Goal: Task Accomplishment & Management: Use online tool/utility

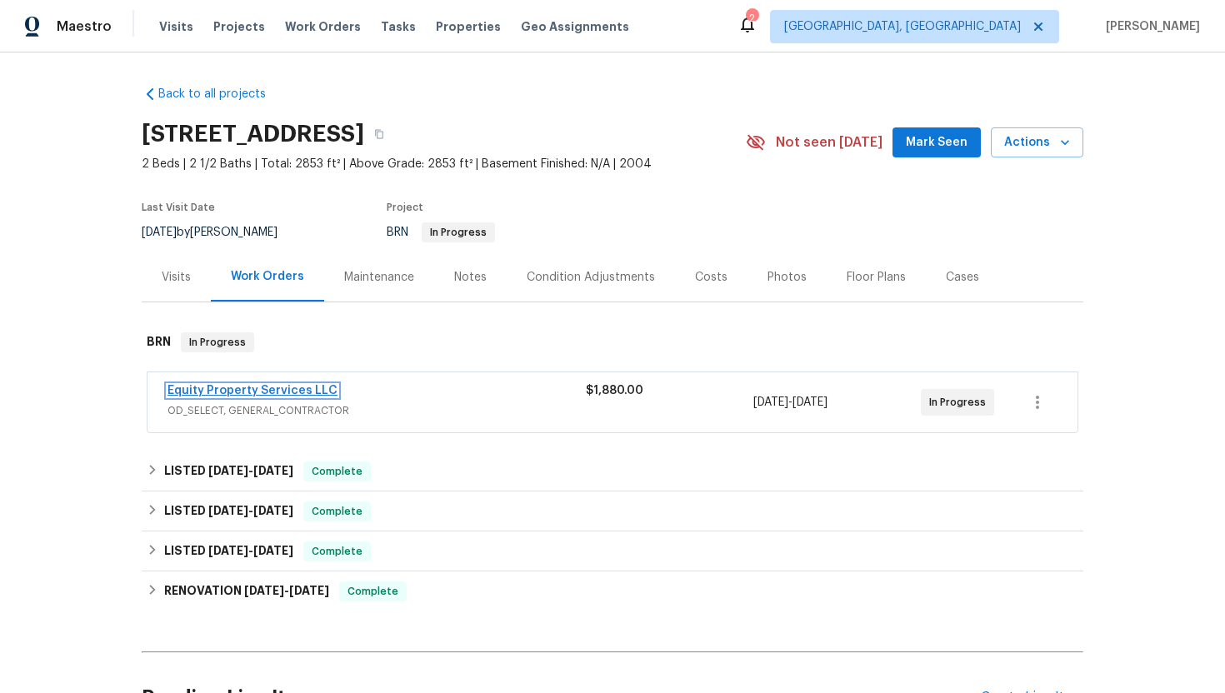
click at [223, 393] on link "Equity Property Services LLC" at bounding box center [253, 391] width 170 height 12
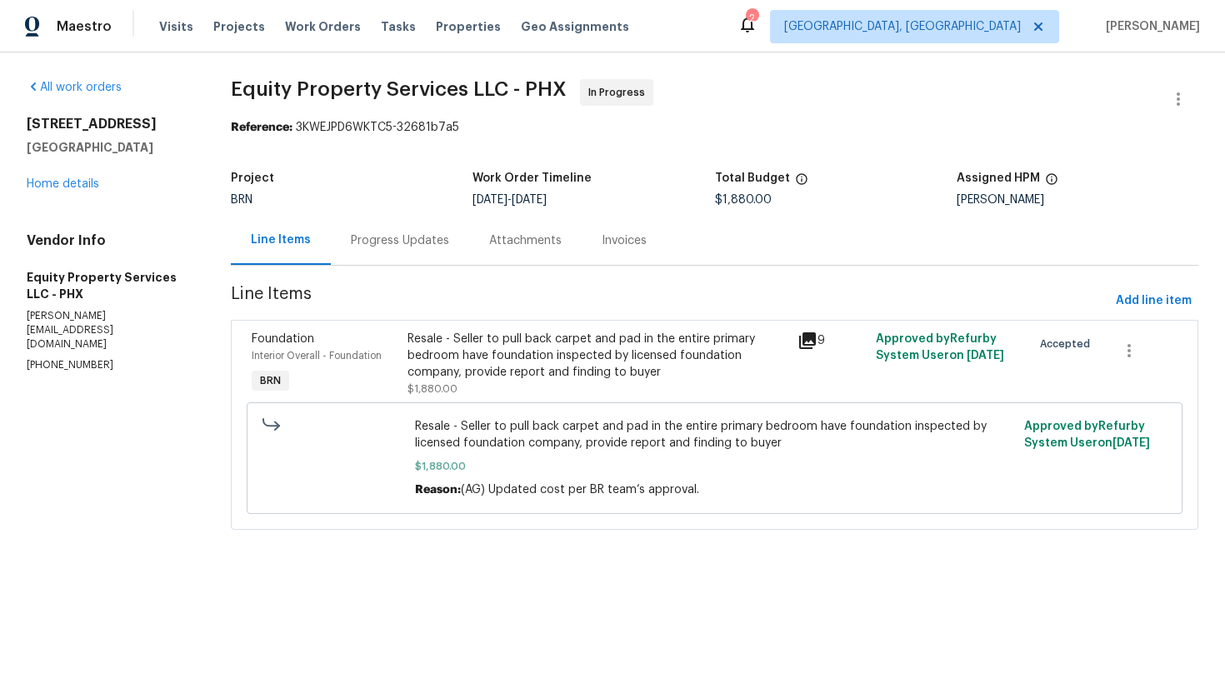
click at [408, 244] on div "Progress Updates" at bounding box center [400, 241] width 98 height 17
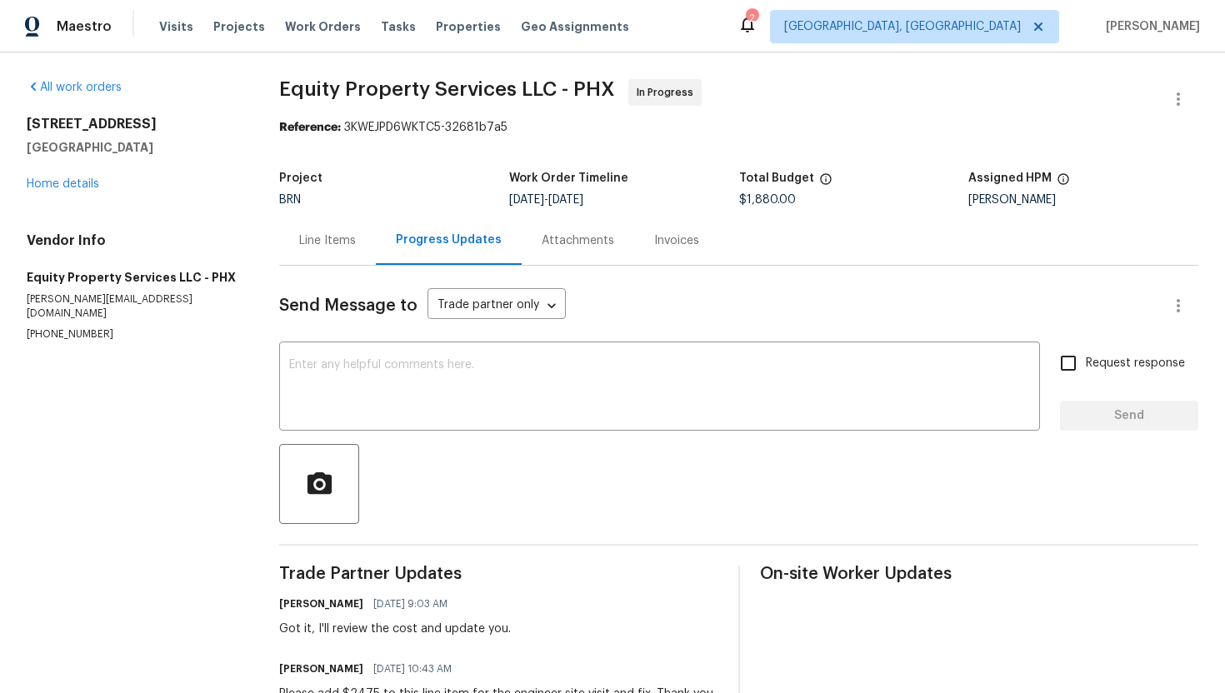
click at [340, 245] on div "Line Items" at bounding box center [327, 241] width 57 height 17
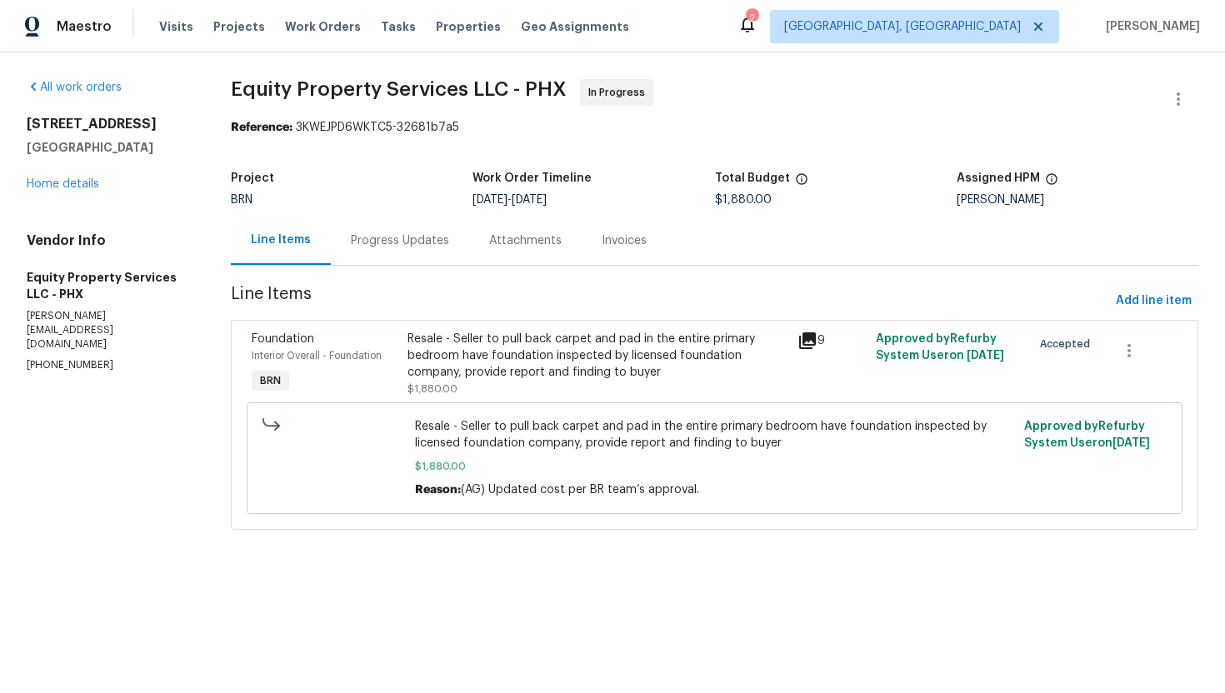
click at [396, 250] on div "Progress Updates" at bounding box center [400, 240] width 138 height 49
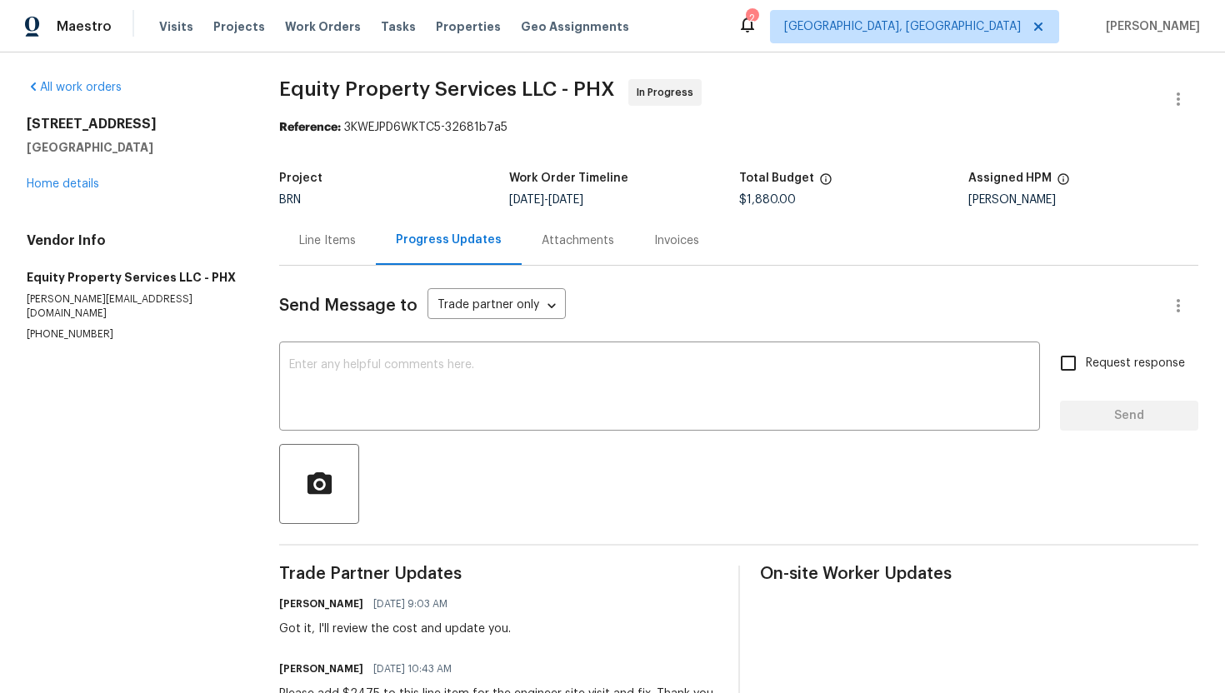
click at [300, 243] on div "Line Items" at bounding box center [327, 240] width 97 height 49
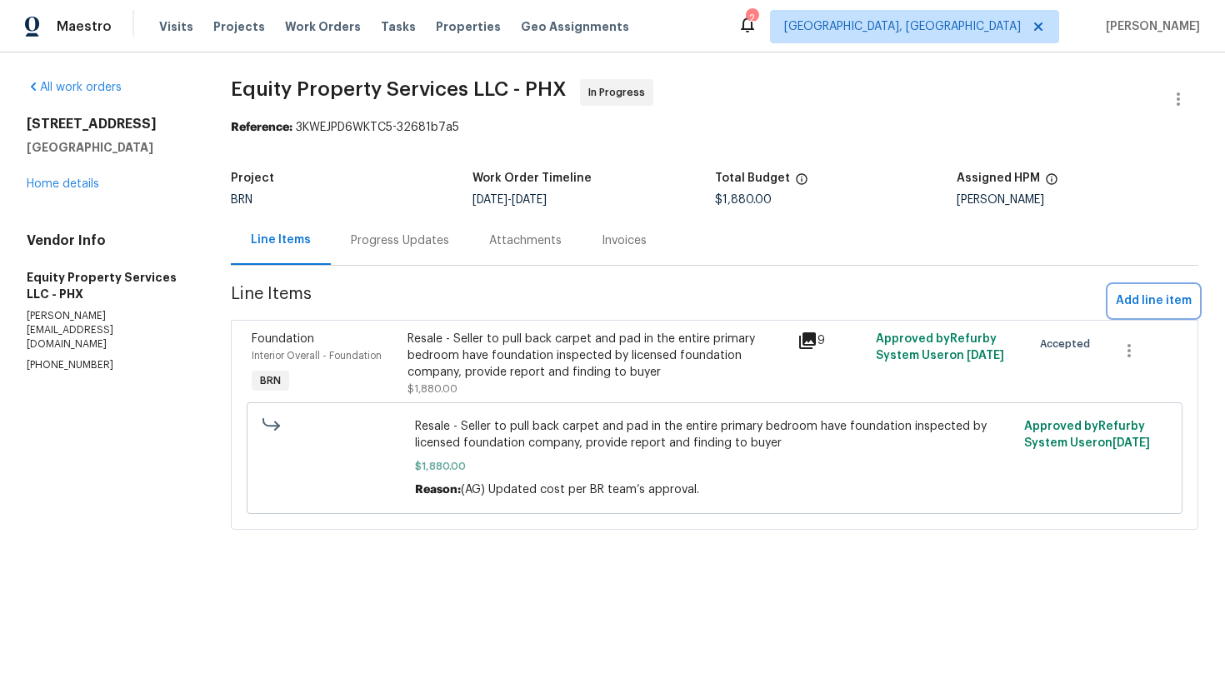
click at [1131, 306] on span "Add line item" at bounding box center [1154, 301] width 76 height 21
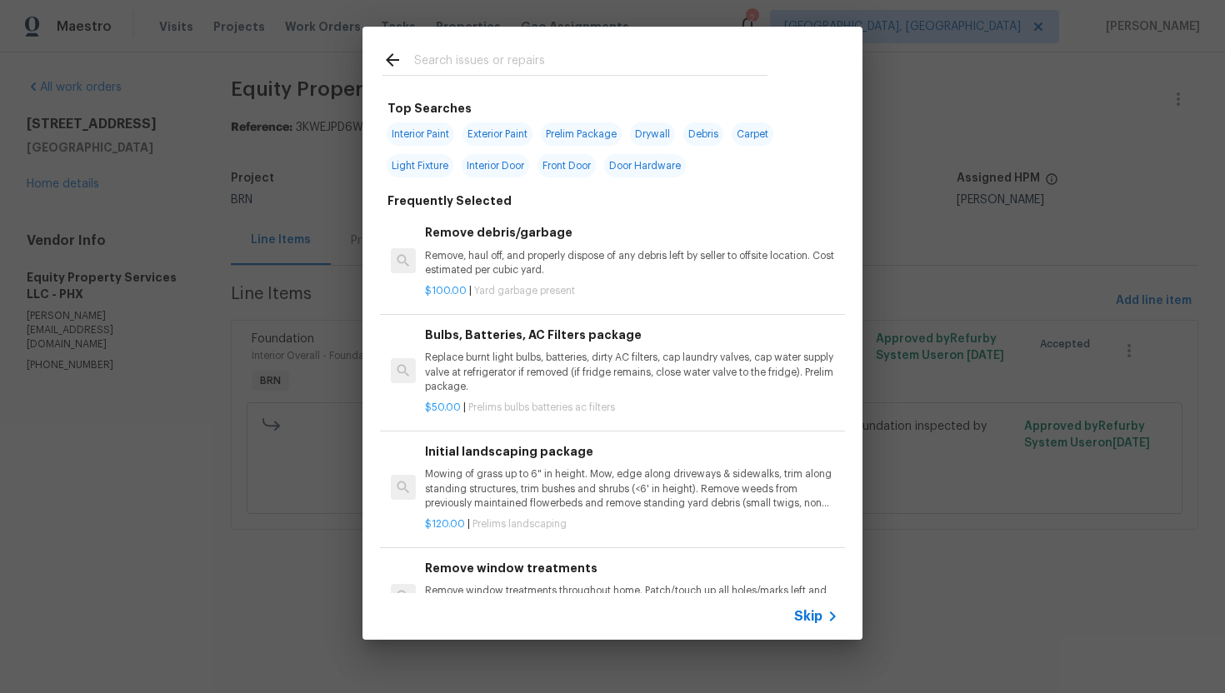
click at [802, 624] on span "Skip" at bounding box center [808, 616] width 28 height 17
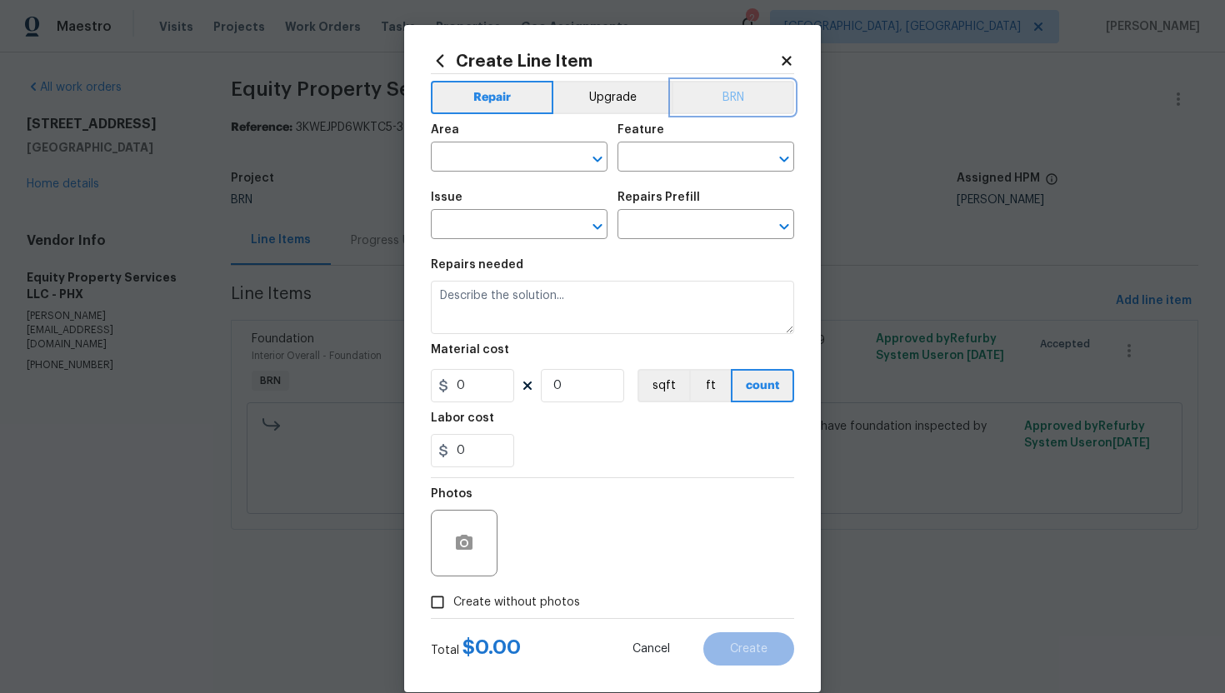
click at [707, 99] on button "BRN" at bounding box center [733, 97] width 123 height 33
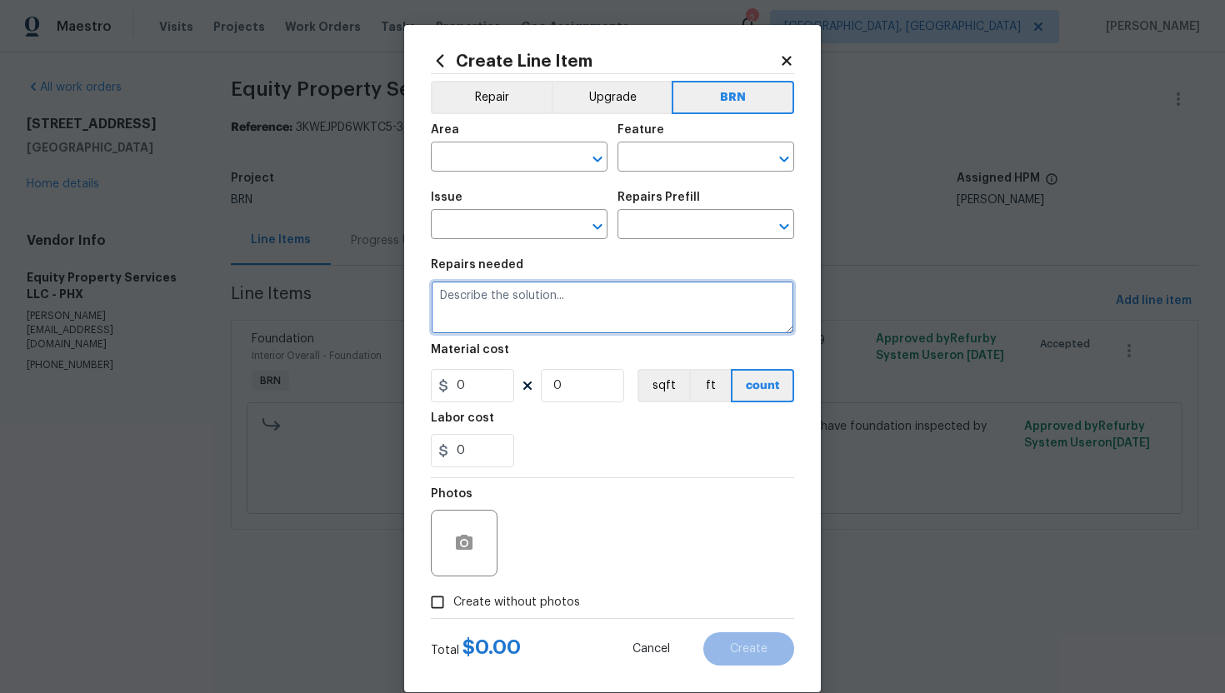
click at [598, 314] on textarea at bounding box center [612, 307] width 363 height 53
paste textarea "[URL][DOMAIN_NAME]"
drag, startPoint x: 433, startPoint y: 294, endPoint x: 575, endPoint y: 333, distance: 147.0
click at [576, 333] on textarea "[URL][DOMAIN_NAME]" at bounding box center [612, 307] width 363 height 53
paste textarea "reinstalling the baseboard around the bay window"
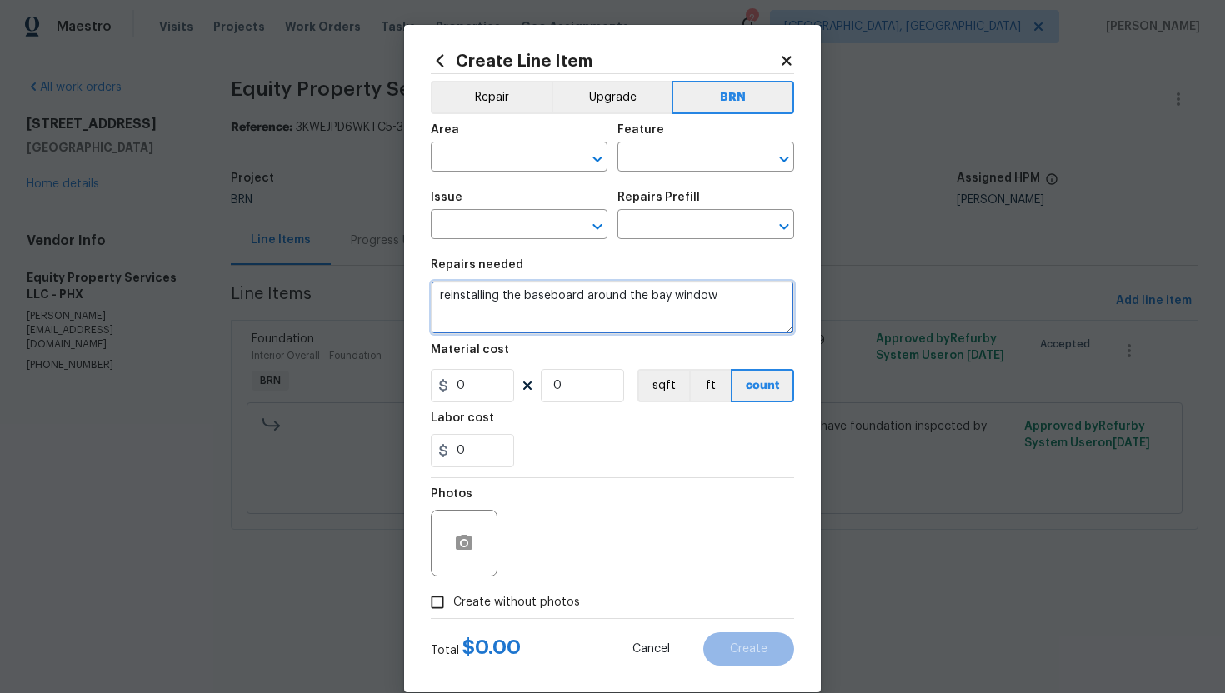
click at [440, 299] on textarea "reinstalling the baseboard around the bay window" at bounding box center [612, 307] width 363 height 53
type textarea "Seller to reinstall the baseboard around the bay window"
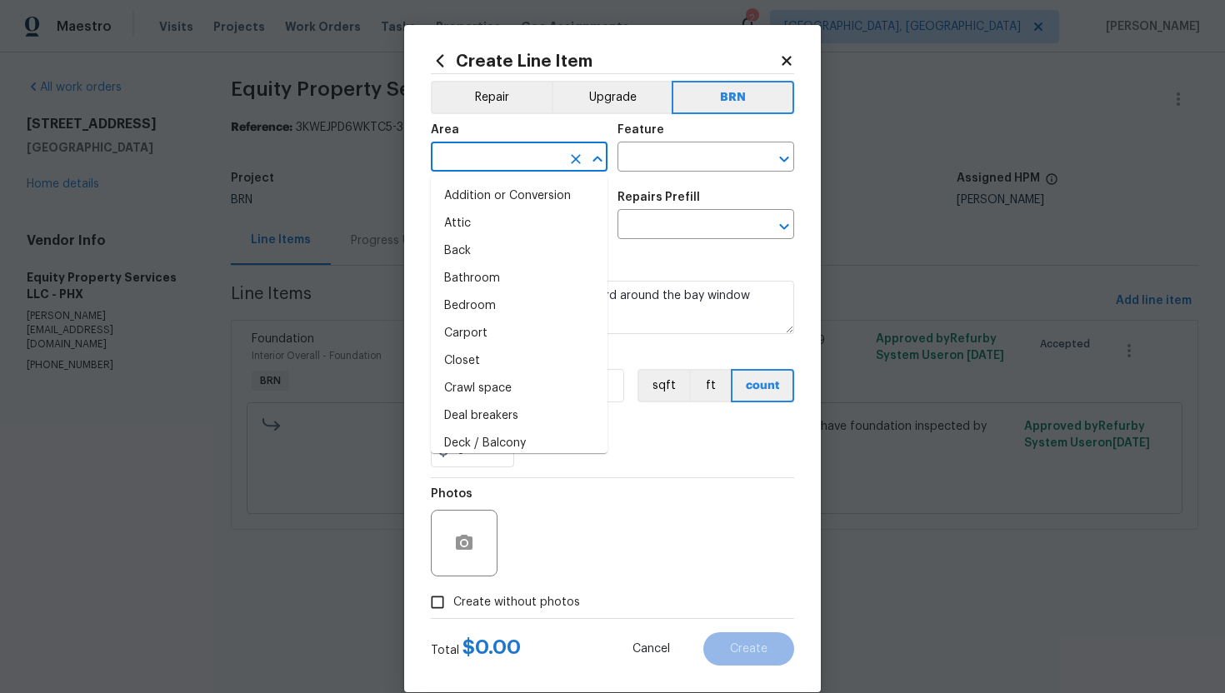
click at [464, 163] on input "text" at bounding box center [496, 159] width 130 height 26
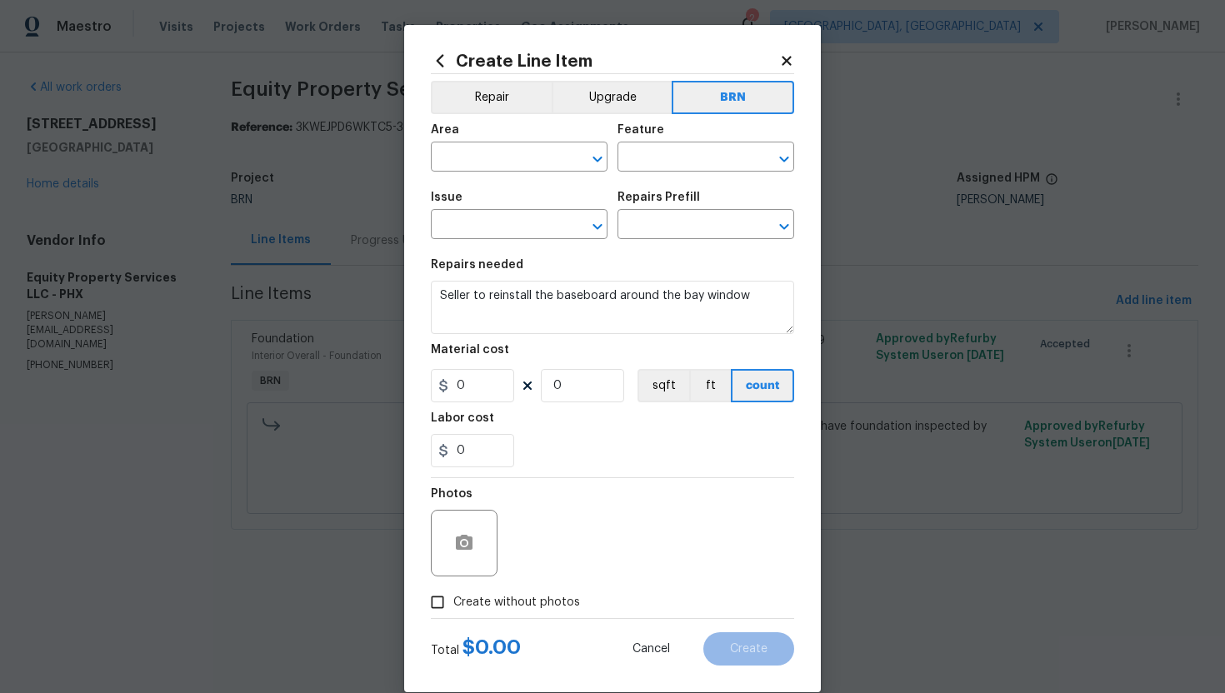
click at [672, 443] on div "0" at bounding box center [612, 450] width 363 height 33
click at [479, 155] on input "text" at bounding box center [496, 159] width 130 height 26
type input "w"
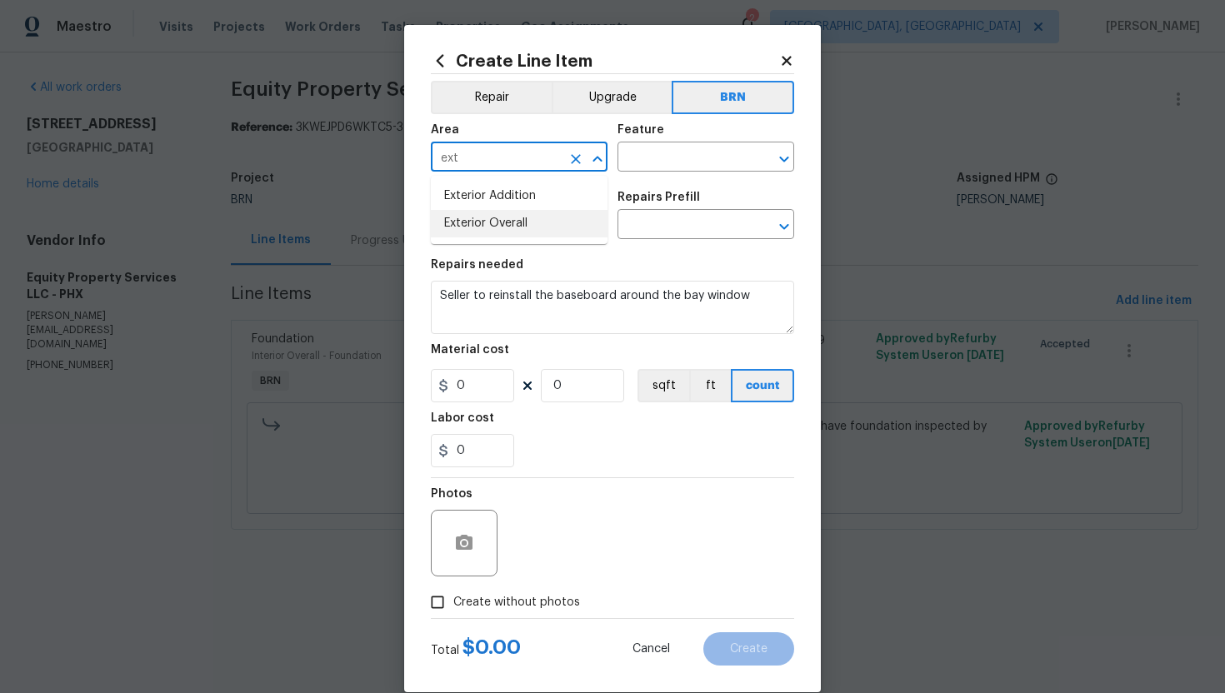
click at [543, 226] on li "Exterior Overall" at bounding box center [519, 224] width 177 height 28
type input "Exterior Overall"
click at [685, 160] on input "text" at bounding box center [683, 159] width 130 height 26
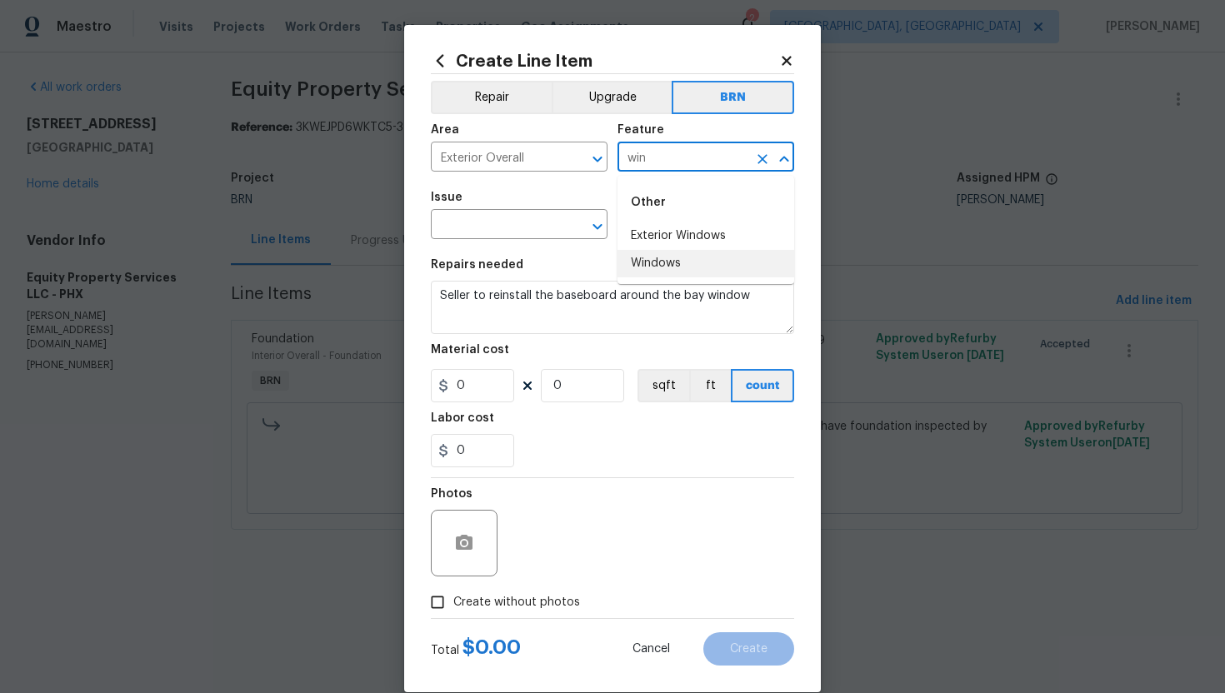
click at [672, 258] on li "Windows" at bounding box center [706, 264] width 177 height 28
type input "Windows"
click at [471, 227] on input "text" at bounding box center [496, 226] width 130 height 26
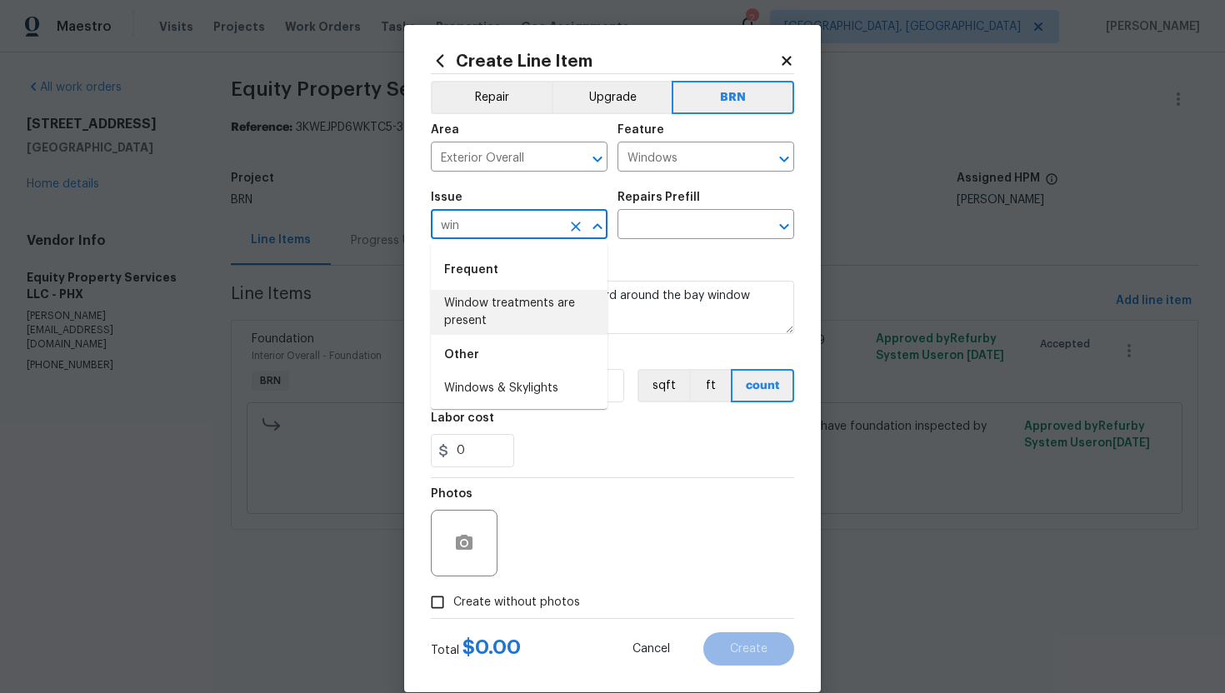
click at [479, 318] on li "Window treatments are present" at bounding box center [519, 312] width 177 height 45
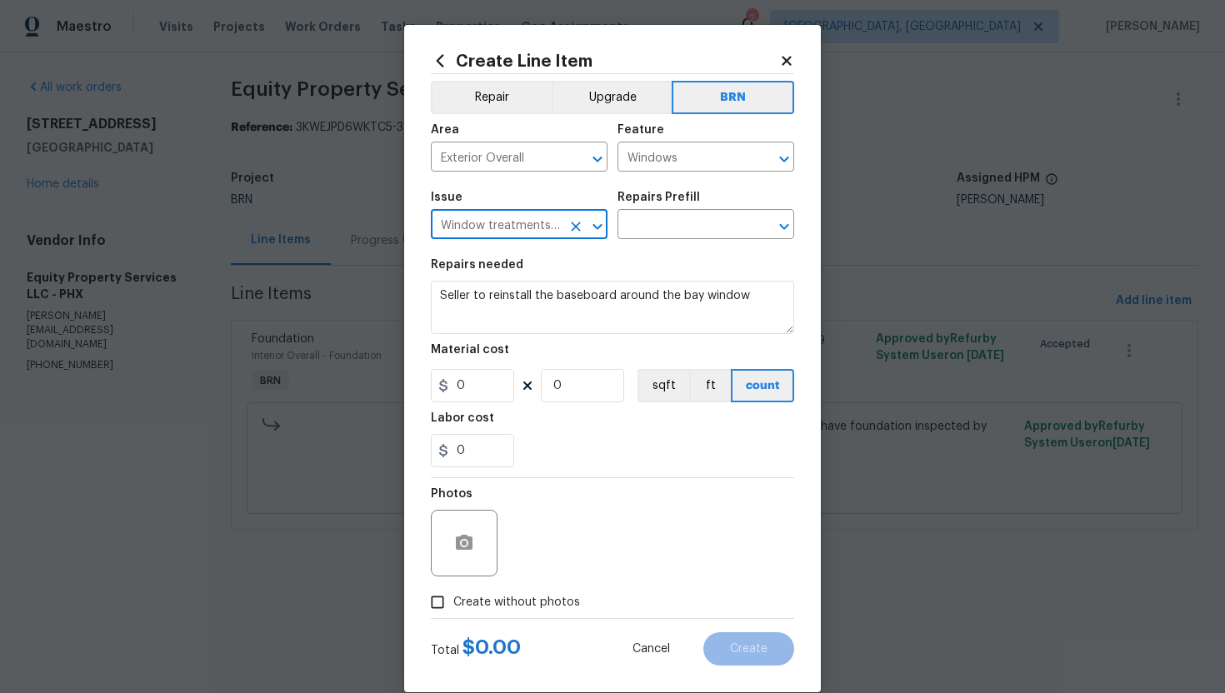
type input "Window treatments are present"
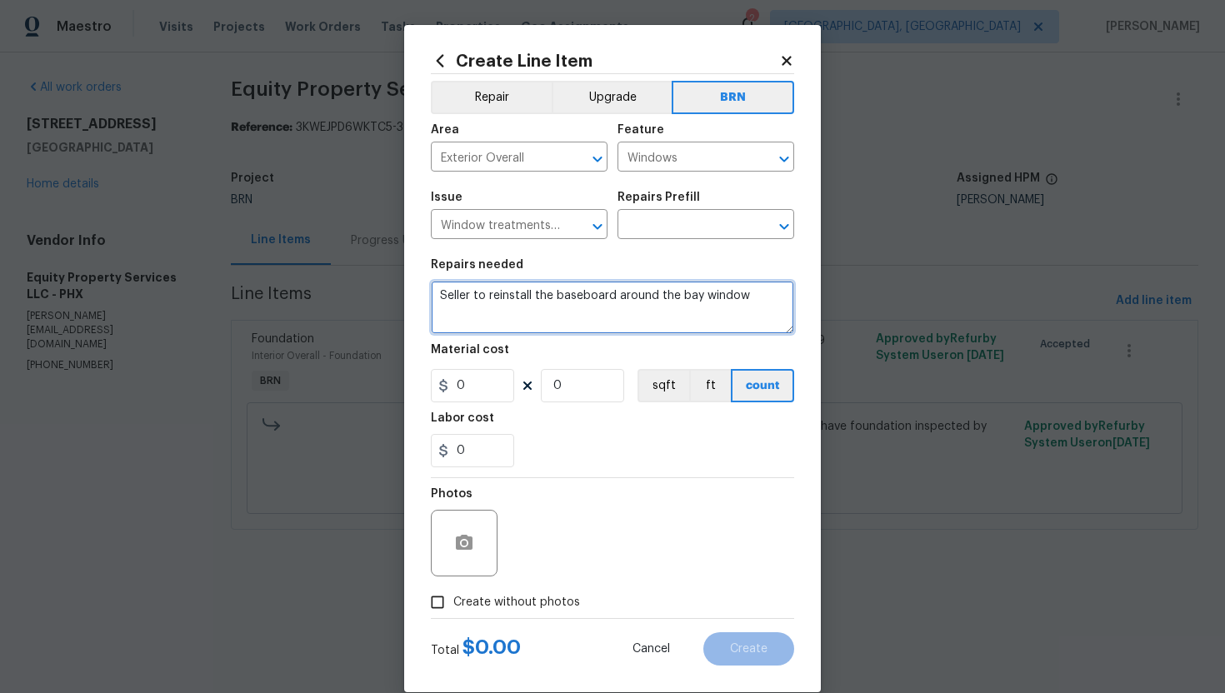
drag, startPoint x: 439, startPoint y: 302, endPoint x: 766, endPoint y: 293, distance: 326.8
click at [768, 293] on textarea "Seller to reinstall the baseboard around the bay window" at bounding box center [612, 307] width 363 height 53
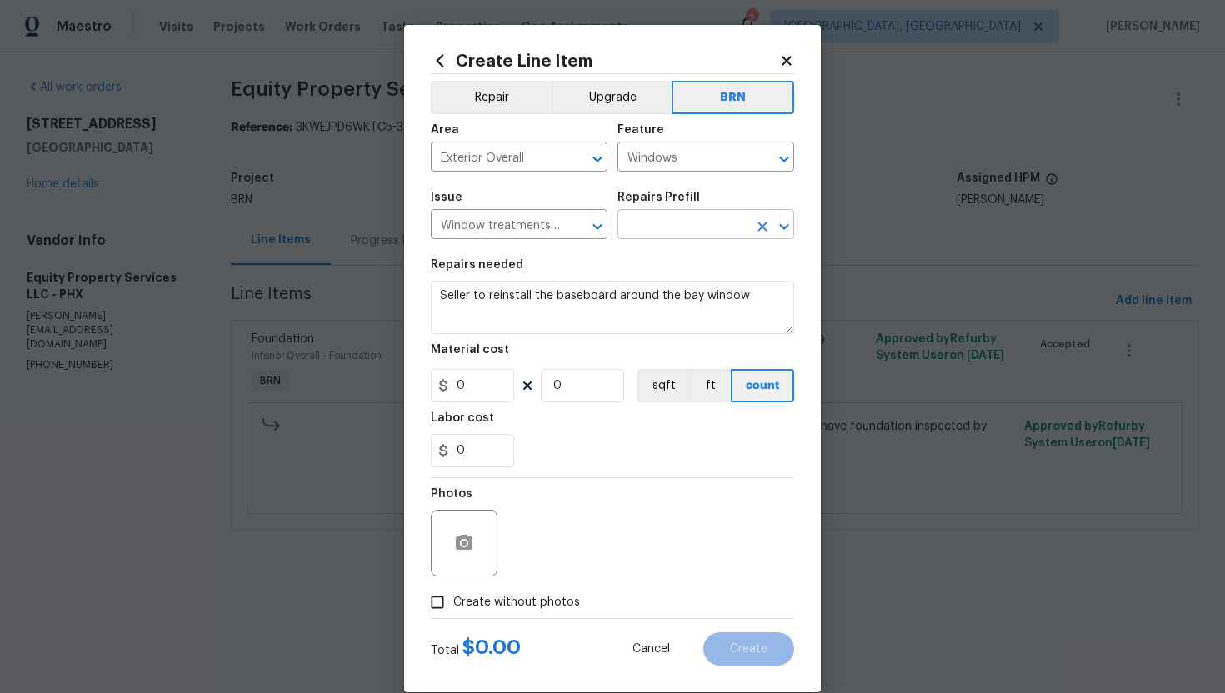
click at [683, 221] on input "text" at bounding box center [683, 226] width 130 height 26
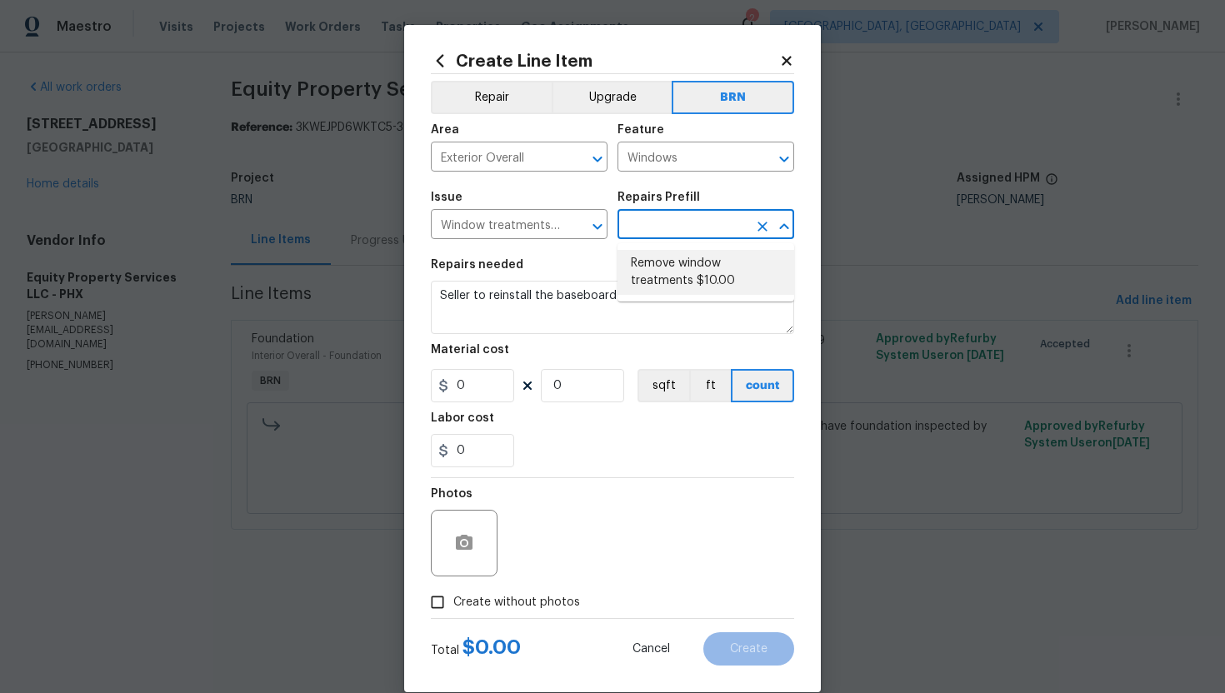
click at [682, 264] on li "Remove window treatments $10.00" at bounding box center [706, 272] width 177 height 45
type input "Remove window treatments $10.00"
type textarea "Remove window treatments throughout home. Patch/touch up all holes/marks left a…"
type input "1"
type input "10"
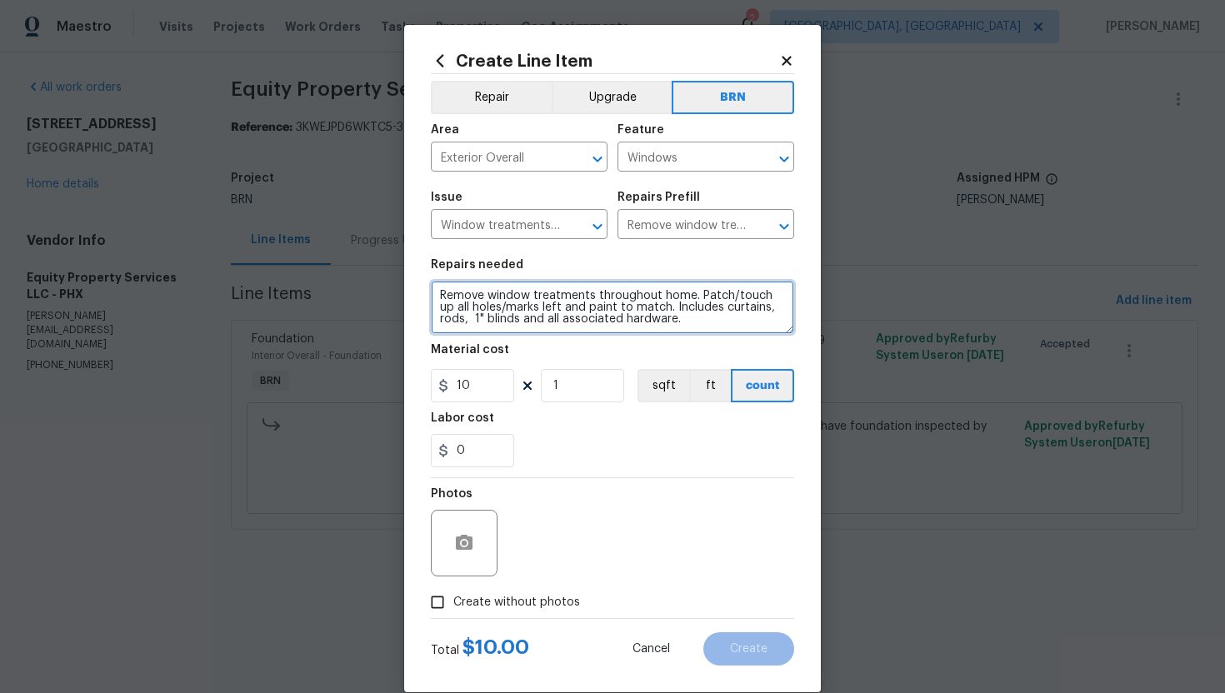
drag, startPoint x: 438, startPoint y: 295, endPoint x: 578, endPoint y: 367, distance: 156.6
click at [578, 367] on section "Repairs needed Remove window treatments throughout home. Patch/touch up all hol…" at bounding box center [612, 363] width 363 height 228
paste textarea "Seller to reinstall the baseboard around the bay window"
type textarea "Seller to reinstall the baseboard around the bay window"
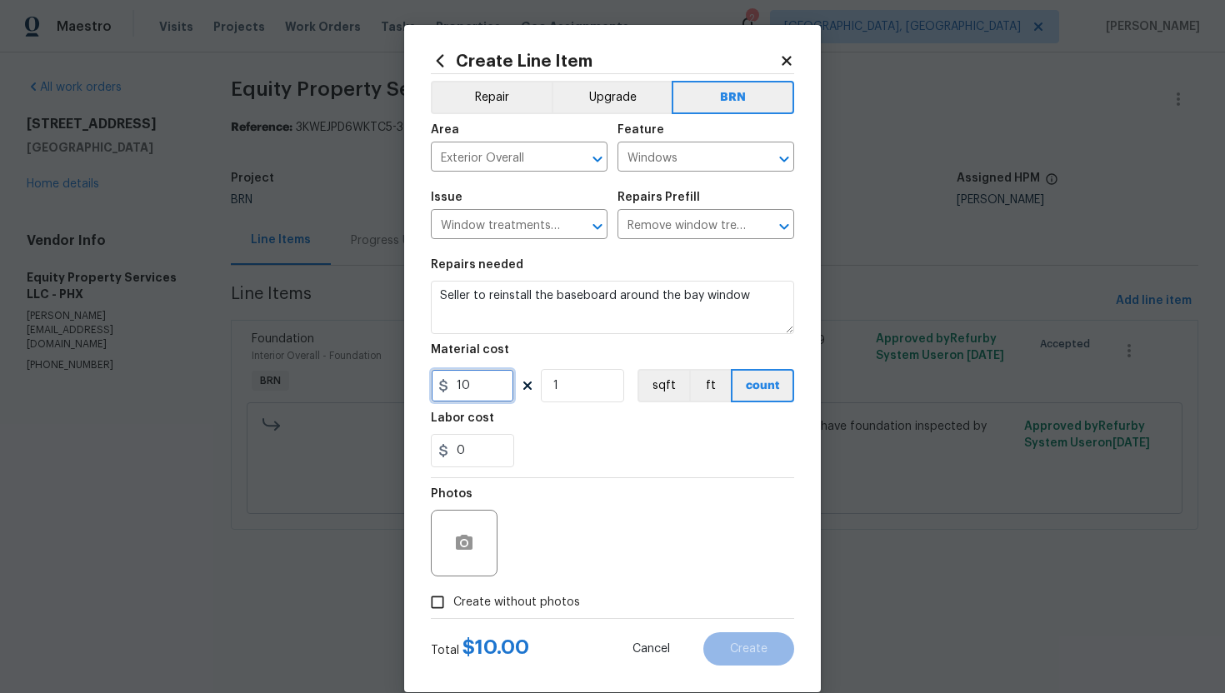
click at [463, 387] on input "10" at bounding box center [472, 385] width 83 height 33
type input "150"
click at [529, 442] on div "0" at bounding box center [612, 450] width 363 height 33
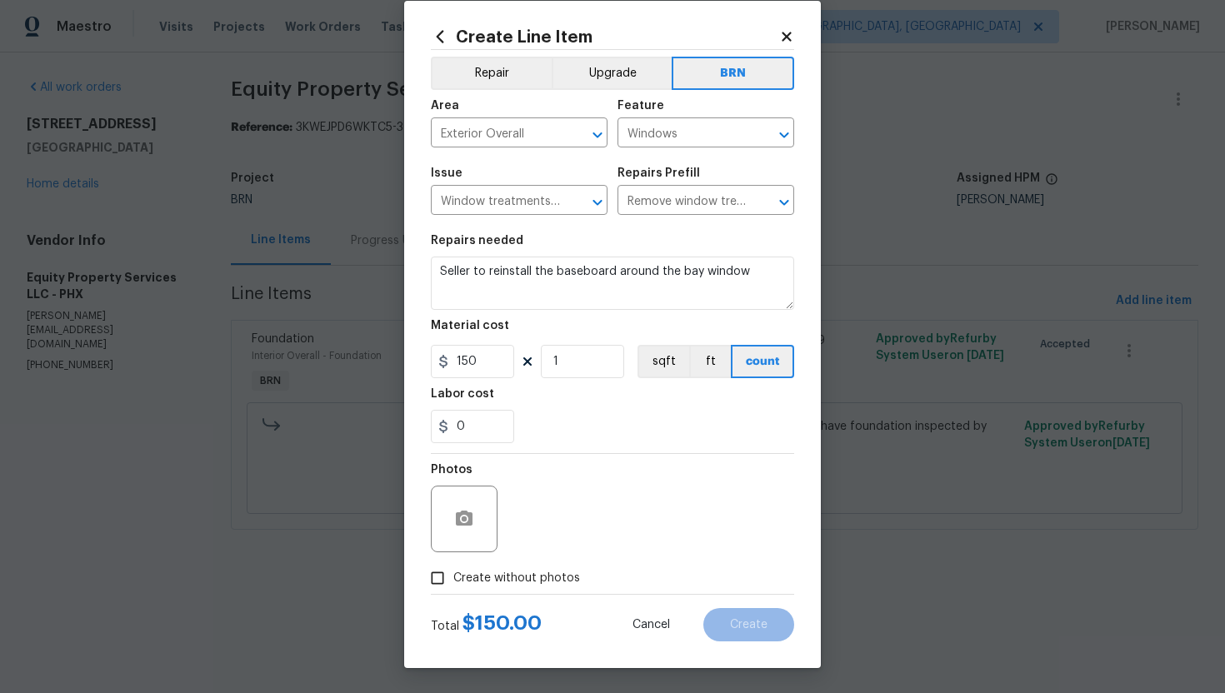
click at [523, 573] on span "Create without photos" at bounding box center [516, 579] width 127 height 18
click at [453, 573] on input "Create without photos" at bounding box center [438, 579] width 32 height 32
checkbox input "true"
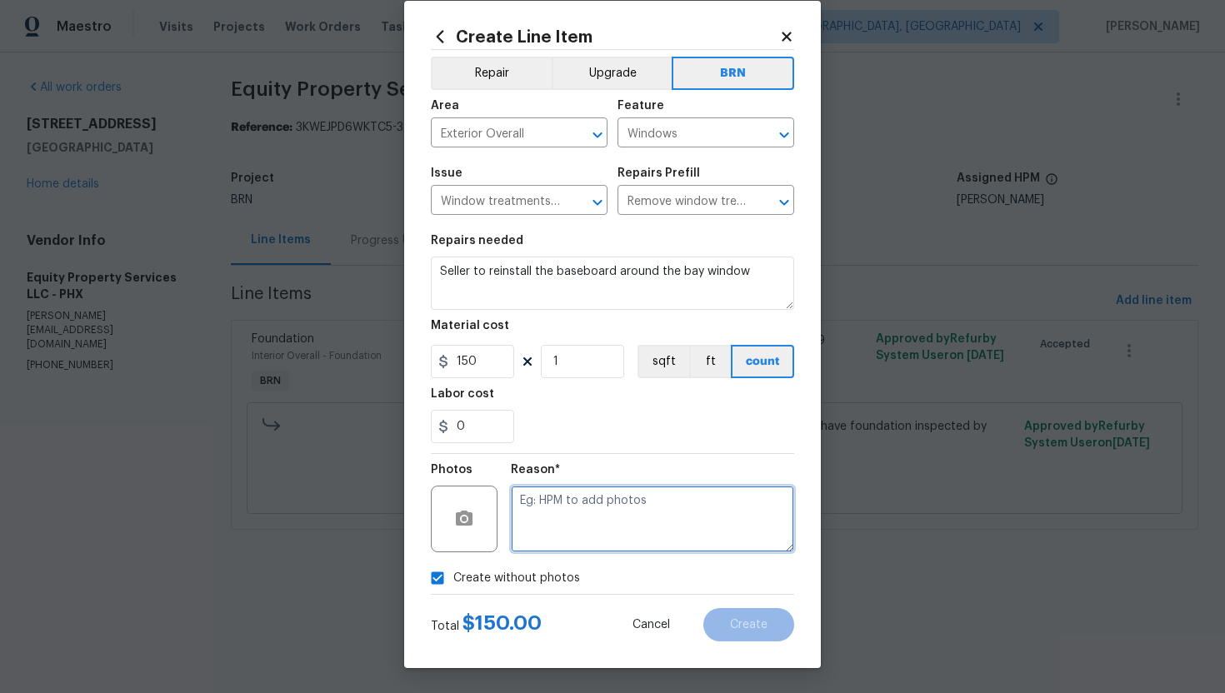
click at [576, 518] on textarea at bounding box center [652, 519] width 283 height 67
paste textarea "(AG) Updated per vendors final cost."
type textarea "(AG) Updated per vendors final cost."
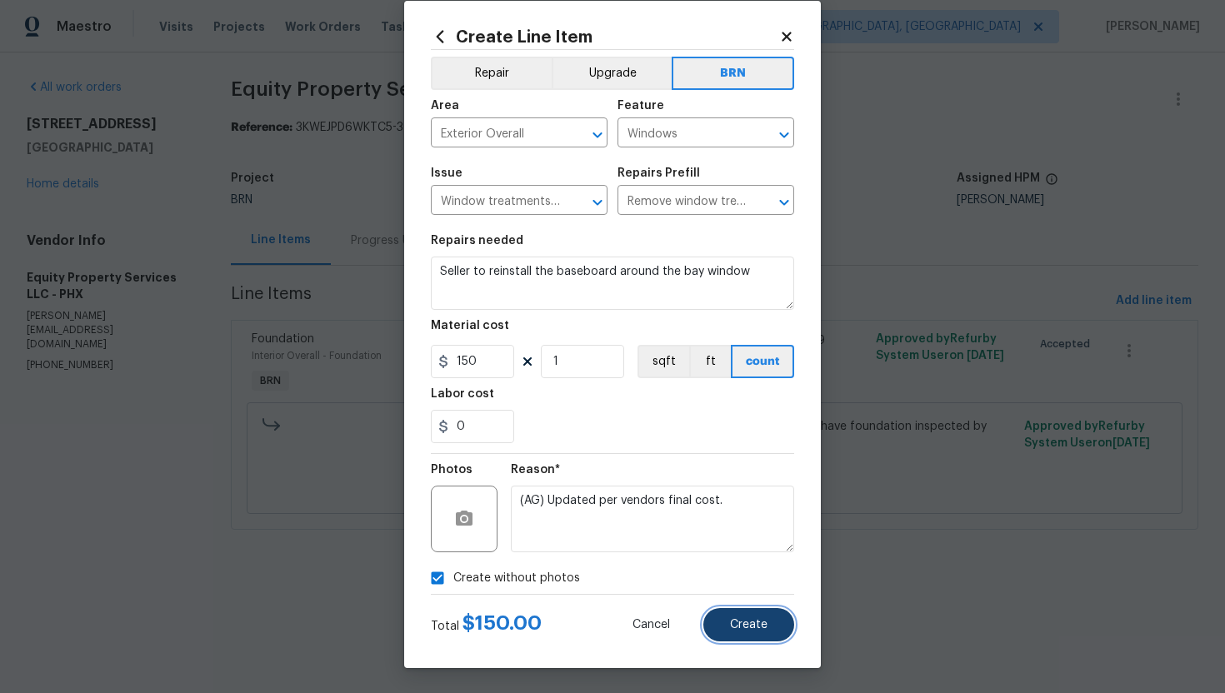
click at [766, 628] on span "Create" at bounding box center [749, 625] width 38 height 13
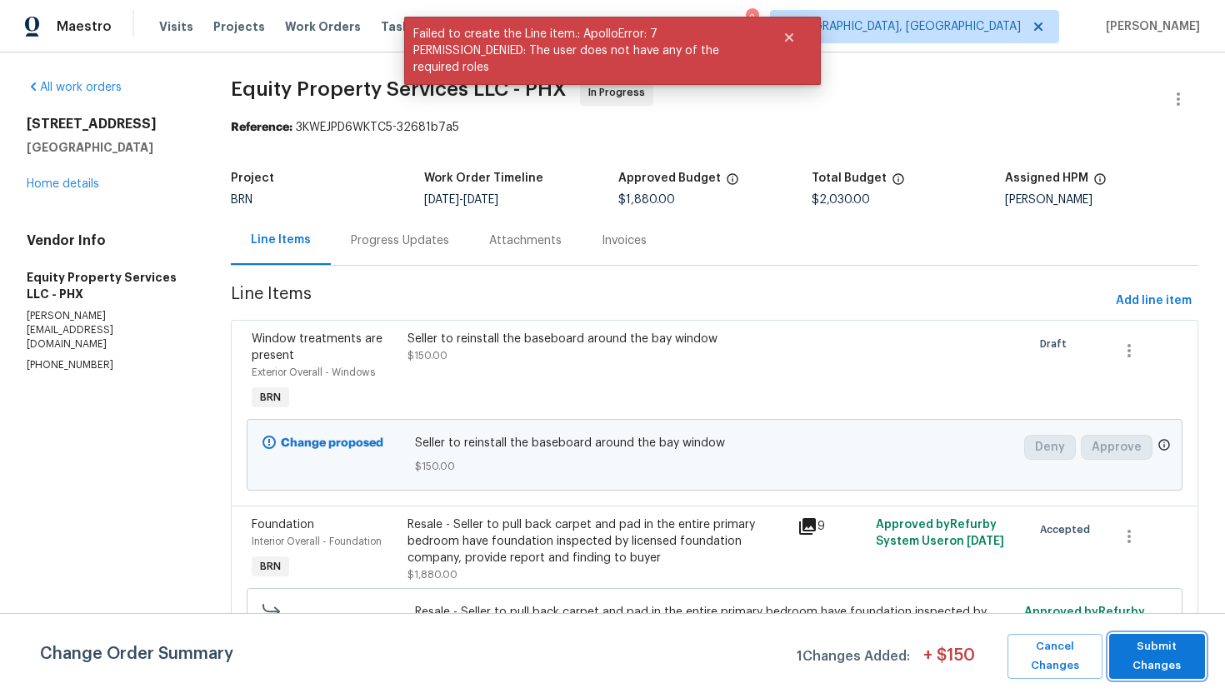
click at [1172, 658] on span "Submit Changes" at bounding box center [1157, 657] width 79 height 38
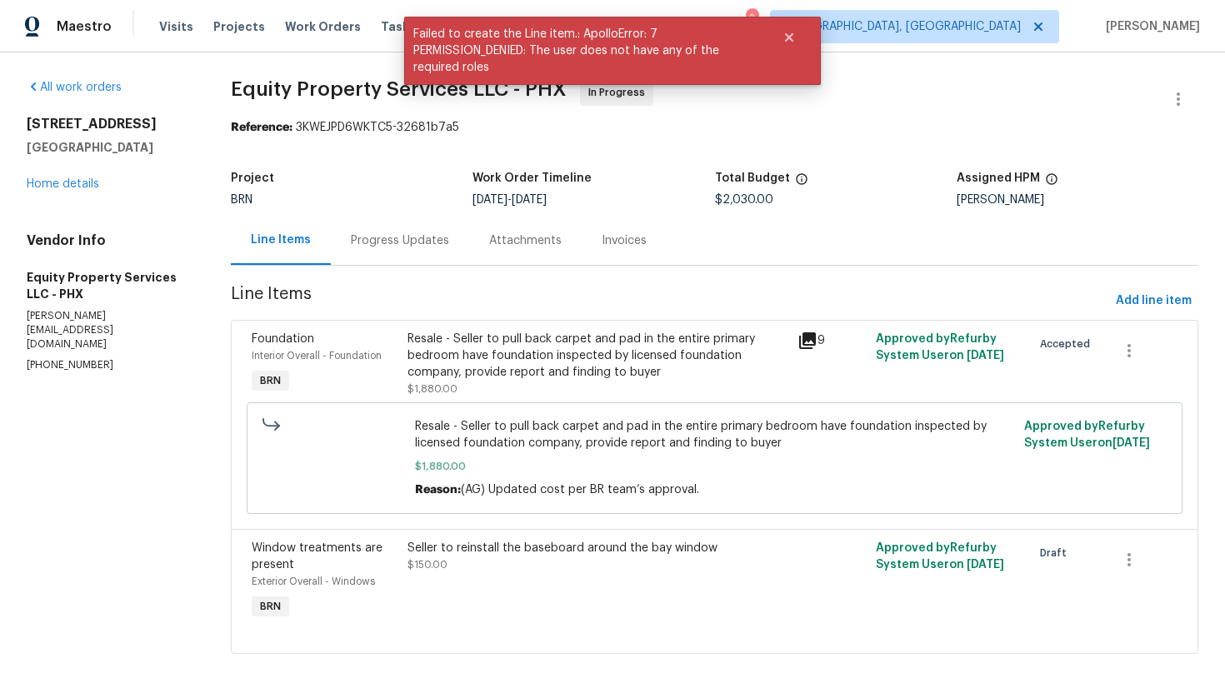
click at [422, 246] on div "Progress Updates" at bounding box center [400, 241] width 98 height 17
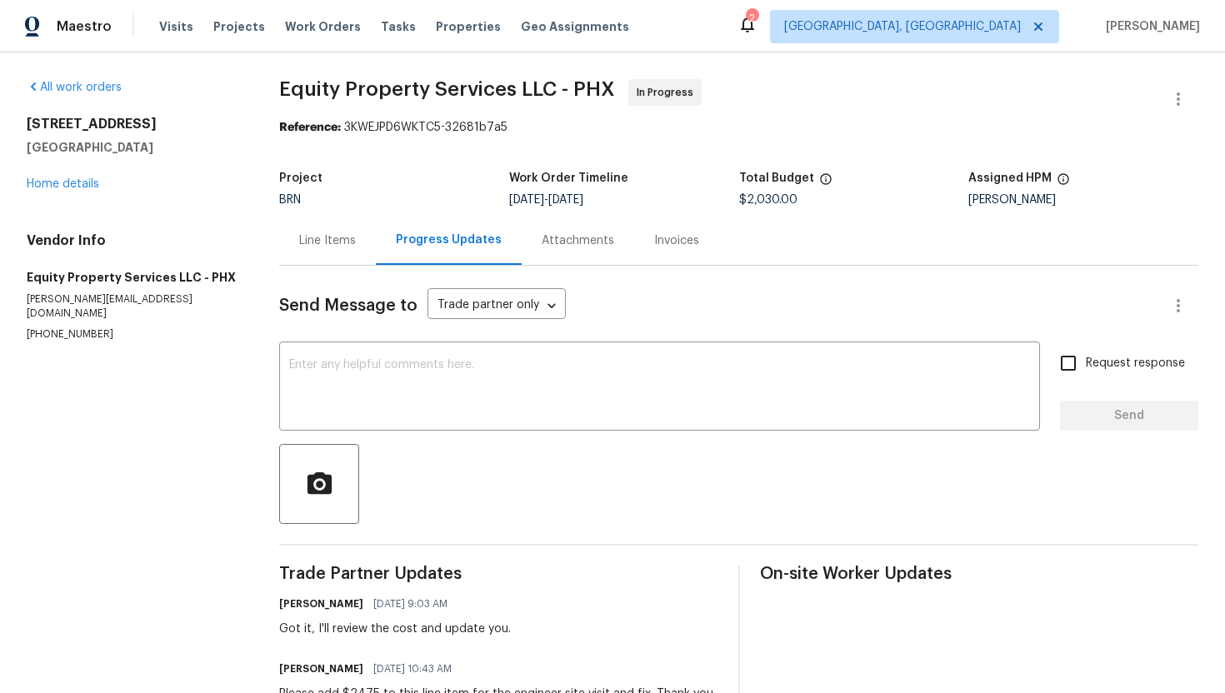
click at [316, 251] on div "Line Items" at bounding box center [327, 240] width 97 height 49
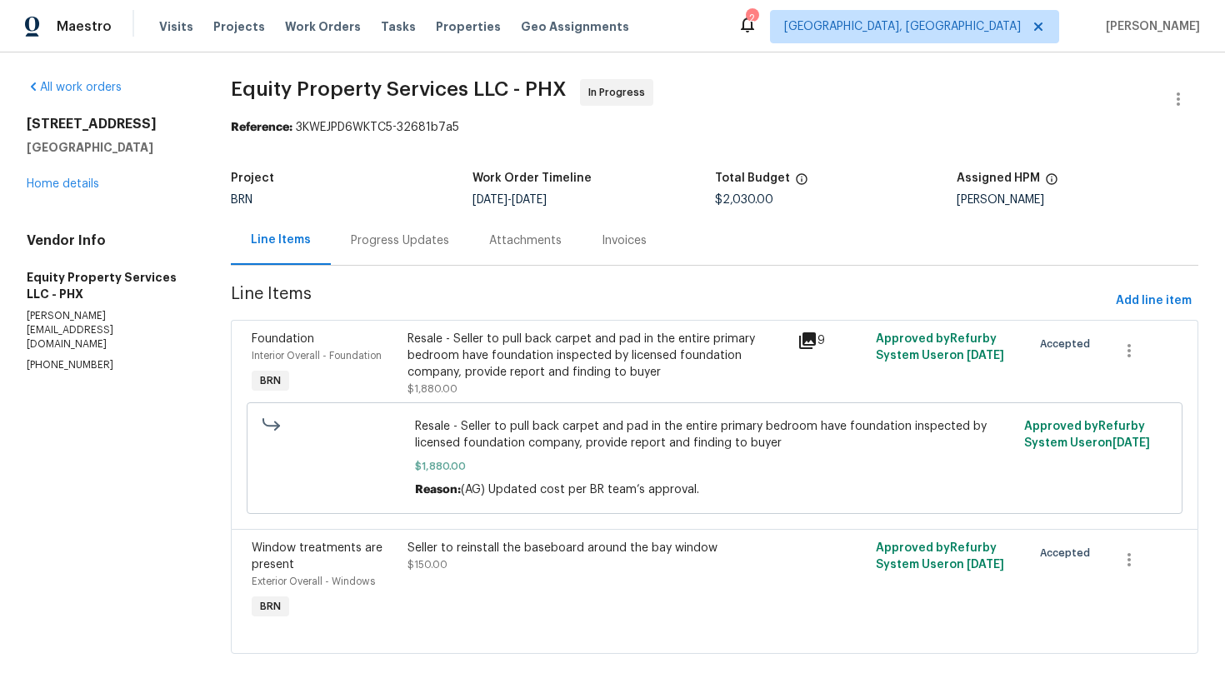
click at [416, 248] on div "Progress Updates" at bounding box center [400, 241] width 98 height 17
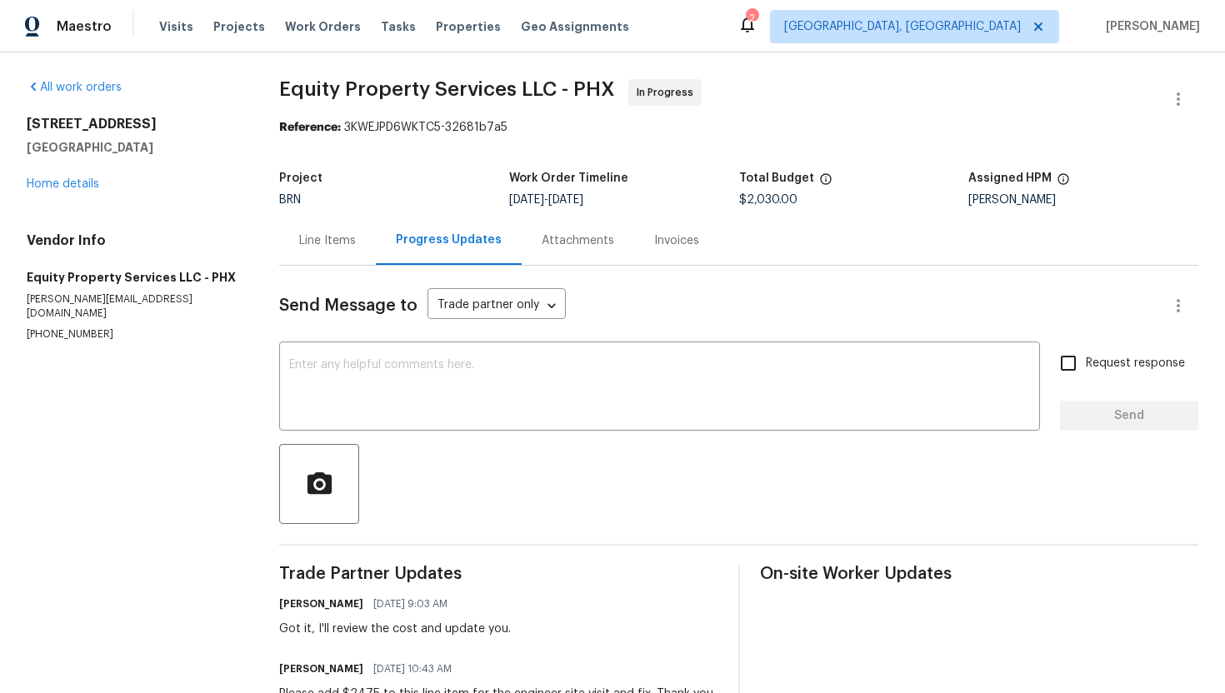
click at [332, 258] on div "Line Items" at bounding box center [327, 240] width 97 height 49
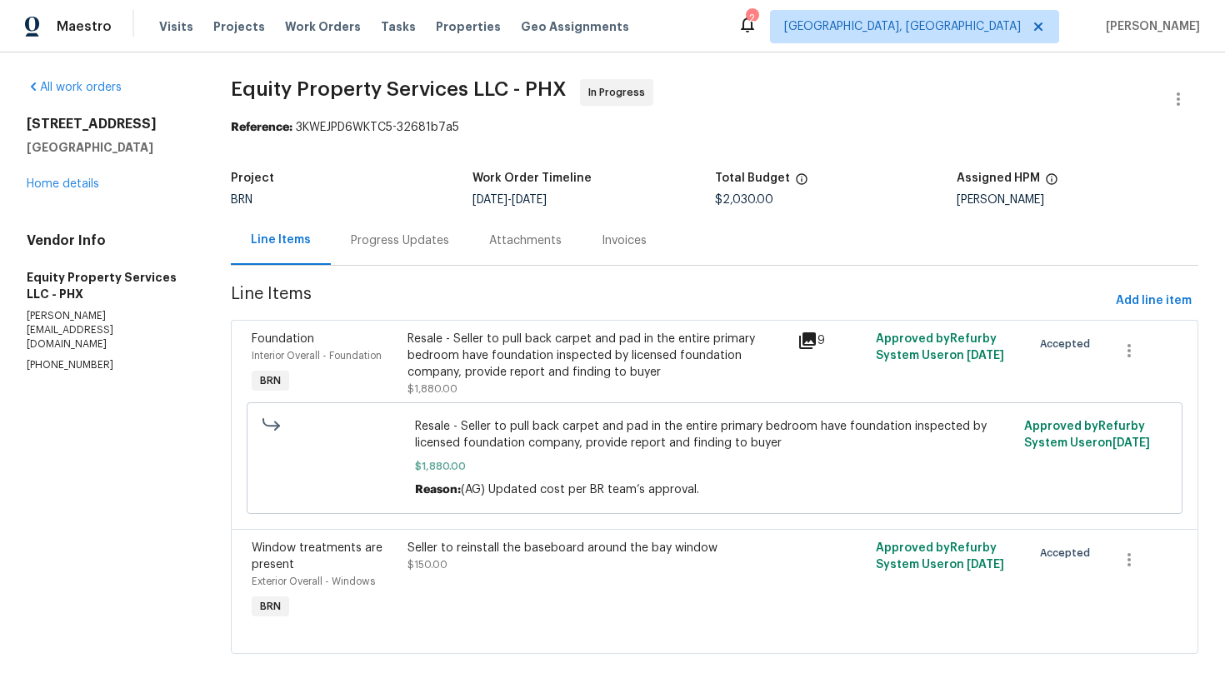
click at [475, 348] on div "Resale - Seller to pull back carpet and pad in the entire primary bedroom have …" at bounding box center [598, 356] width 380 height 50
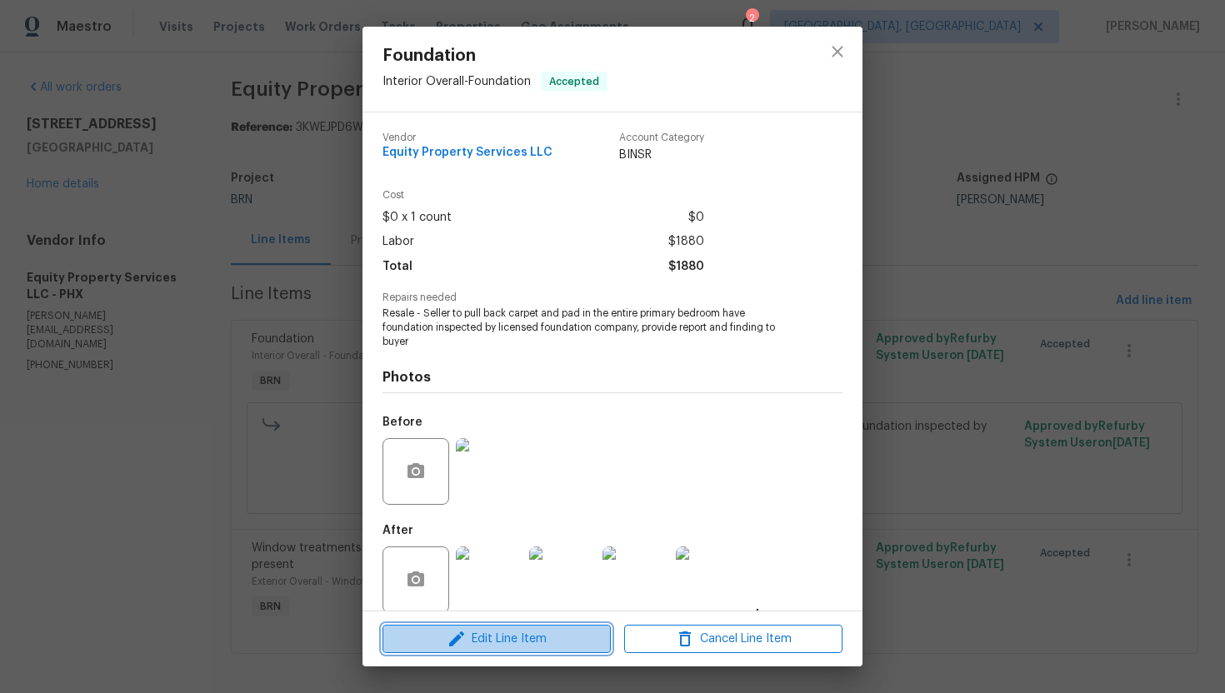
click at [523, 634] on span "Edit Line Item" at bounding box center [497, 639] width 218 height 21
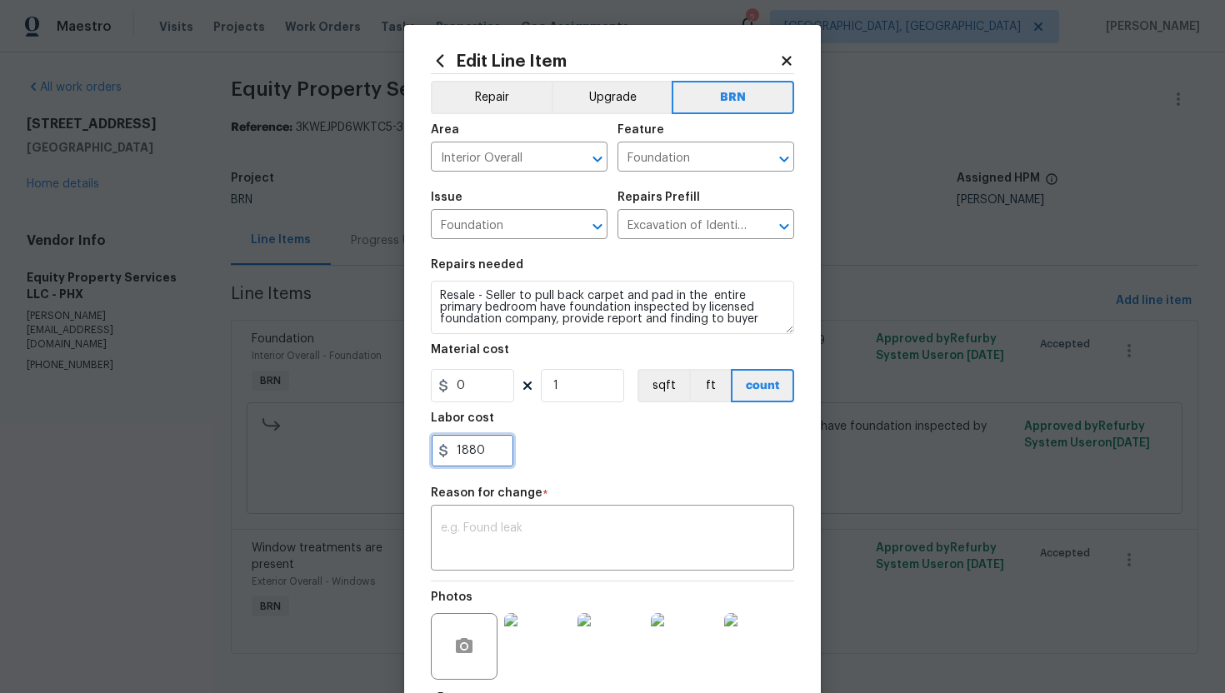
drag, startPoint x: 453, startPoint y: 448, endPoint x: 552, endPoint y: 458, distance: 98.9
click at [552, 458] on div "1880" at bounding box center [612, 450] width 363 height 33
paste input "4355"
type input "4355"
click at [541, 524] on textarea at bounding box center [612, 540] width 343 height 35
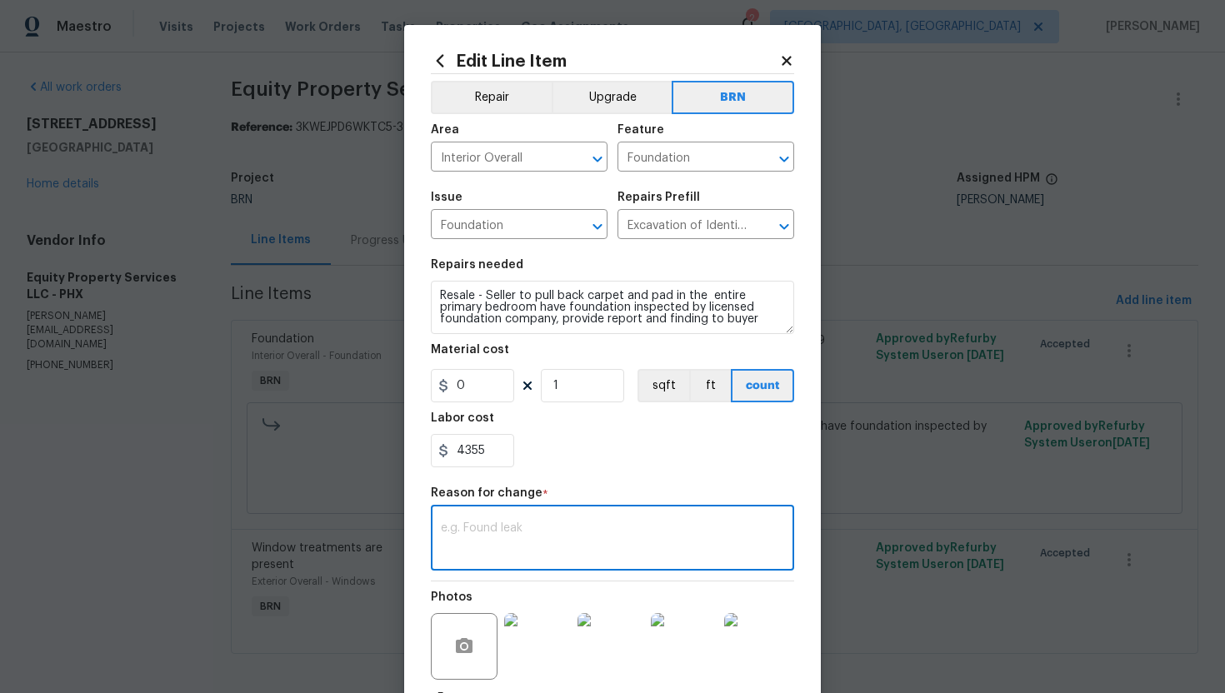
paste textarea "AG) Updated cost per BR team’s approval."
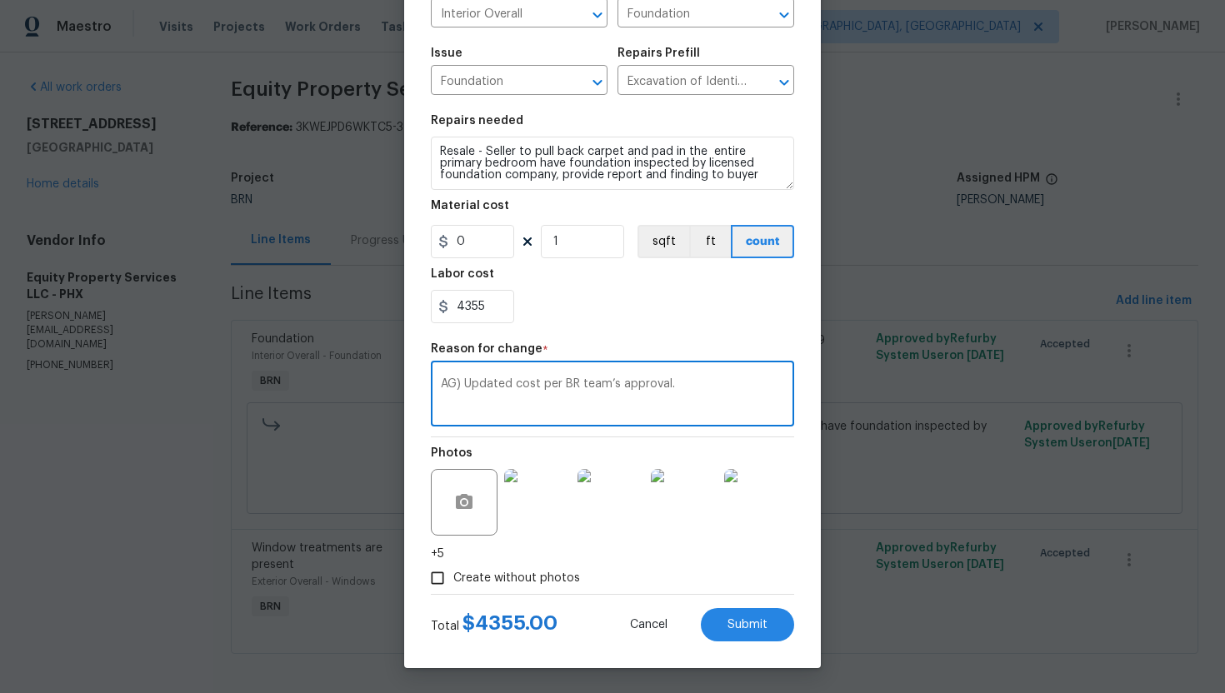
click at [443, 388] on textarea "AG) Updated cost per BR team’s approval." at bounding box center [612, 395] width 343 height 35
type textarea "(AG) Updated cost per BR team’s approval."
click at [733, 619] on span "Submit" at bounding box center [748, 625] width 40 height 13
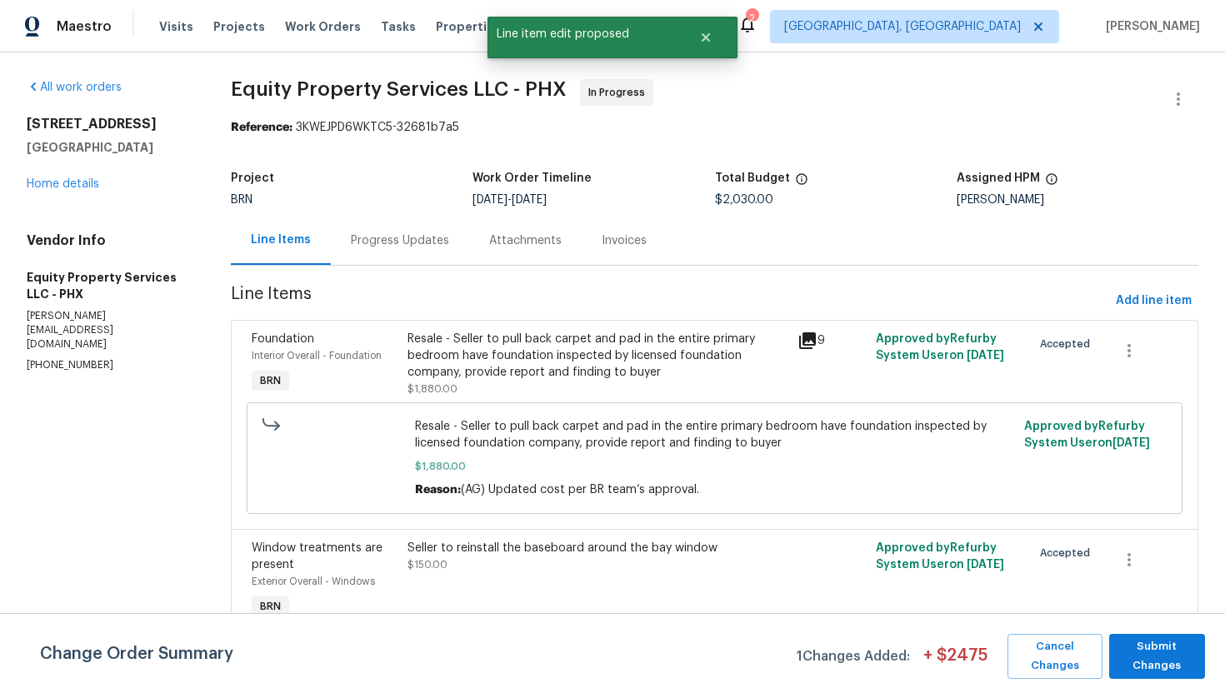
scroll to position [0, 0]
click at [1173, 649] on span "Submit Changes" at bounding box center [1157, 657] width 79 height 38
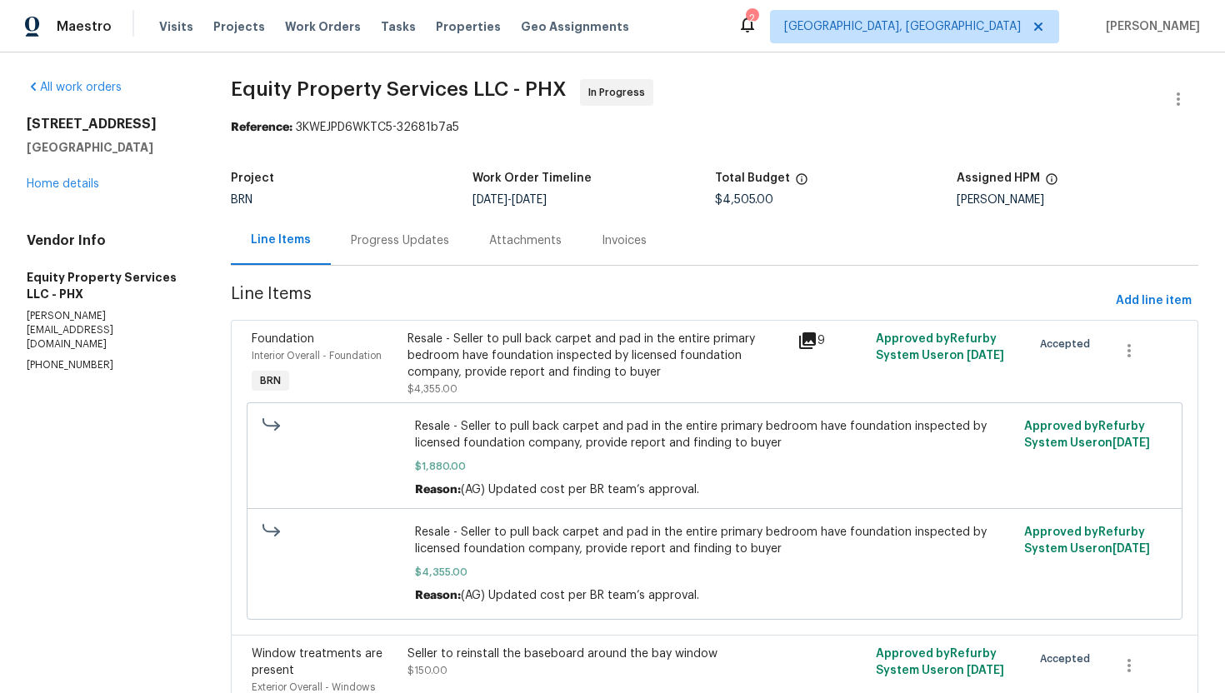
scroll to position [39, 0]
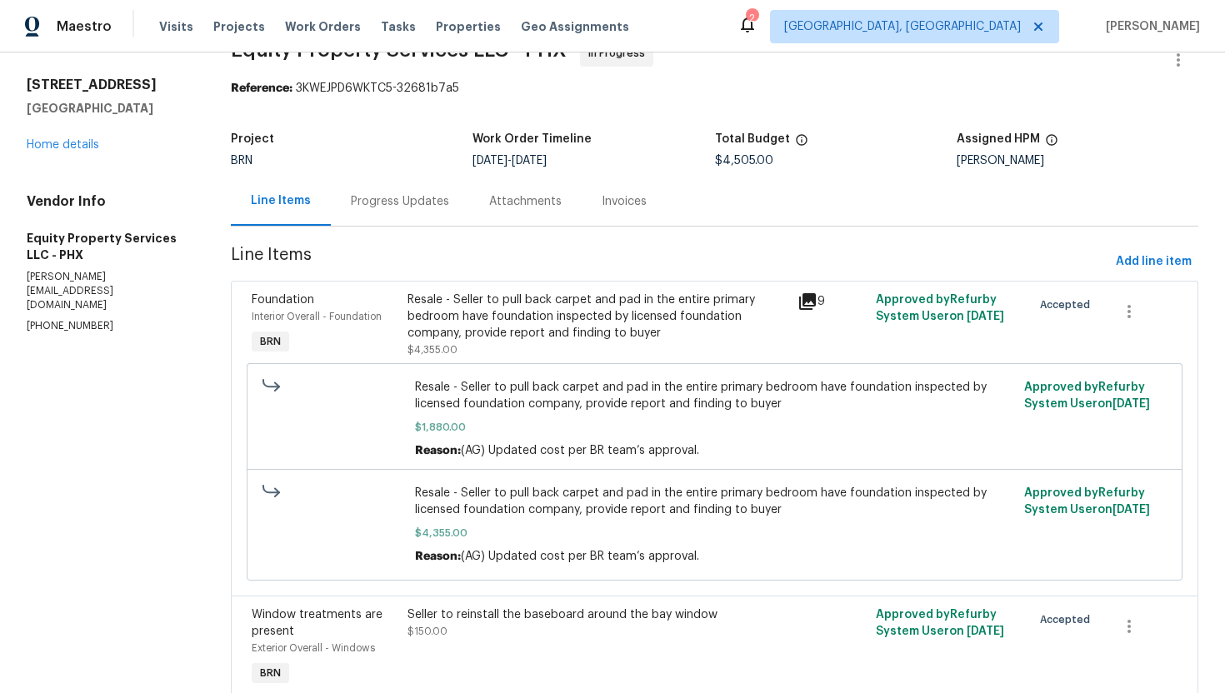
click at [409, 211] on div "Progress Updates" at bounding box center [400, 201] width 138 height 49
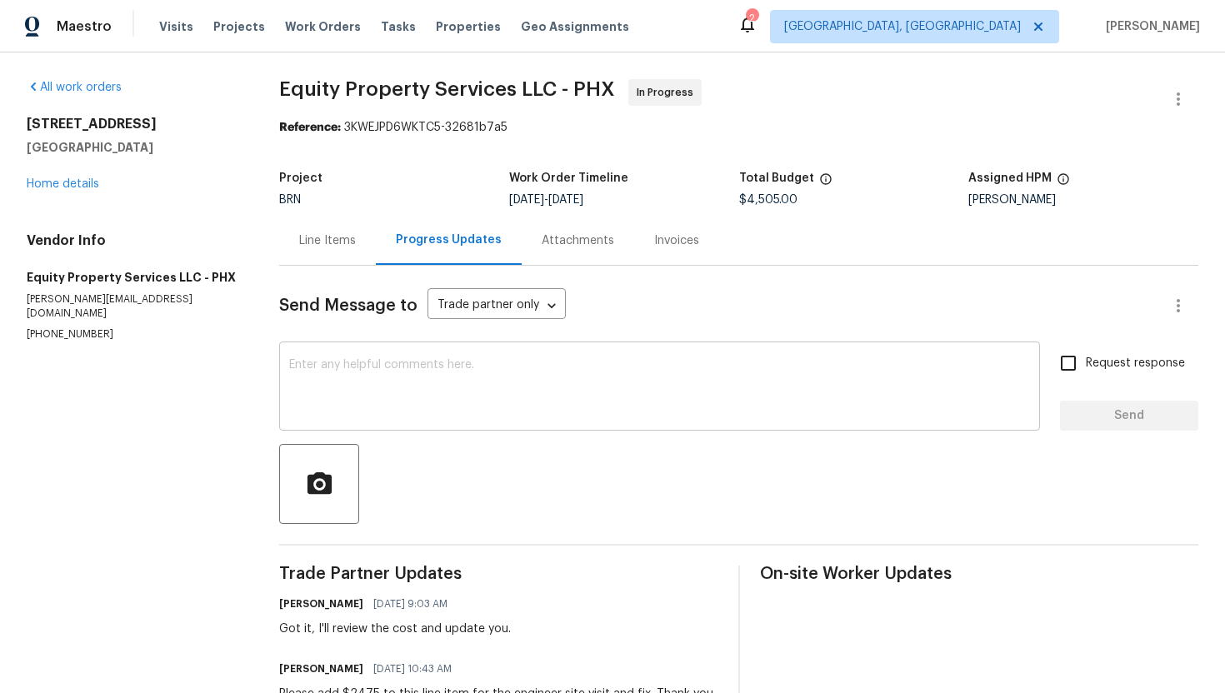
click at [361, 380] on textarea at bounding box center [659, 388] width 741 height 58
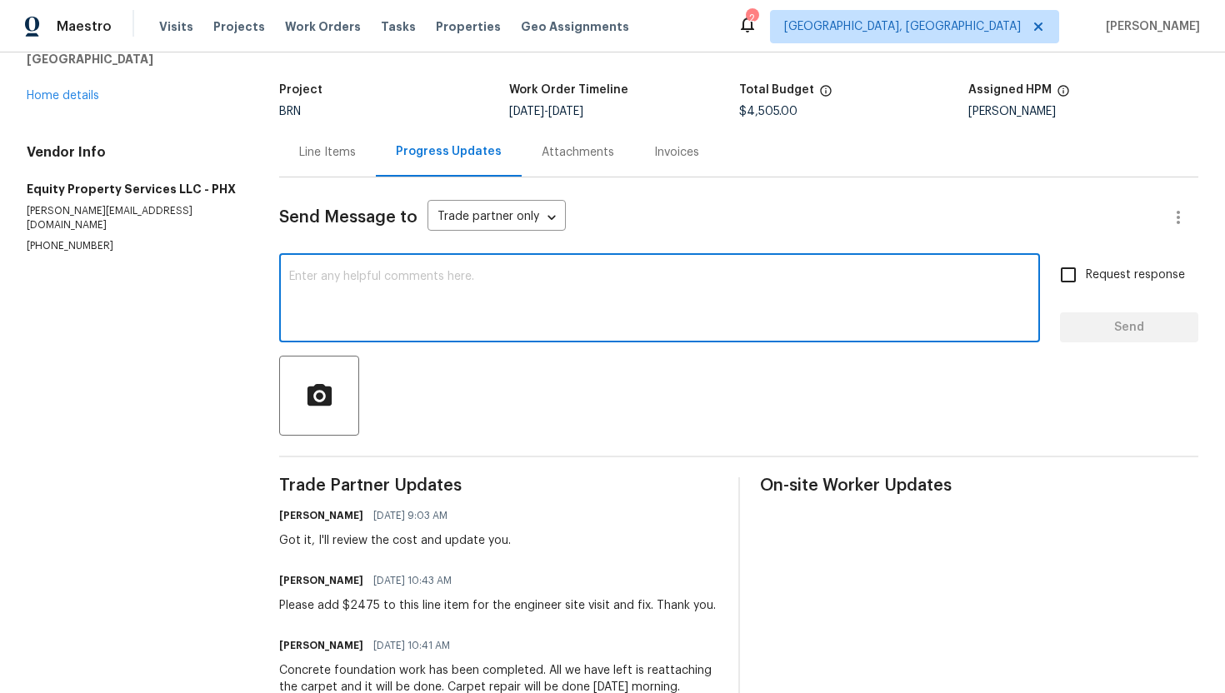
scroll to position [128, 0]
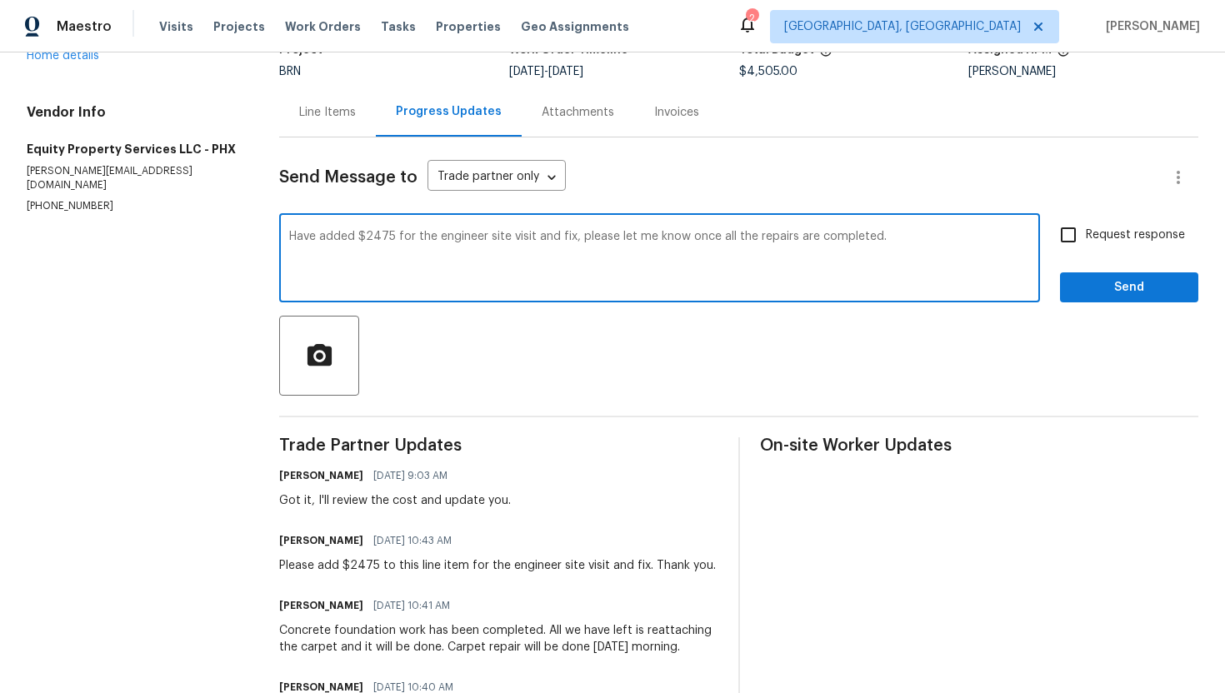
type textarea "Have added $2475 for the engineer site visit and fix, please let me know once a…"
click at [1098, 243] on span "Request response" at bounding box center [1135, 236] width 99 height 18
click at [1086, 243] on input "Request response" at bounding box center [1068, 235] width 35 height 35
checkbox input "true"
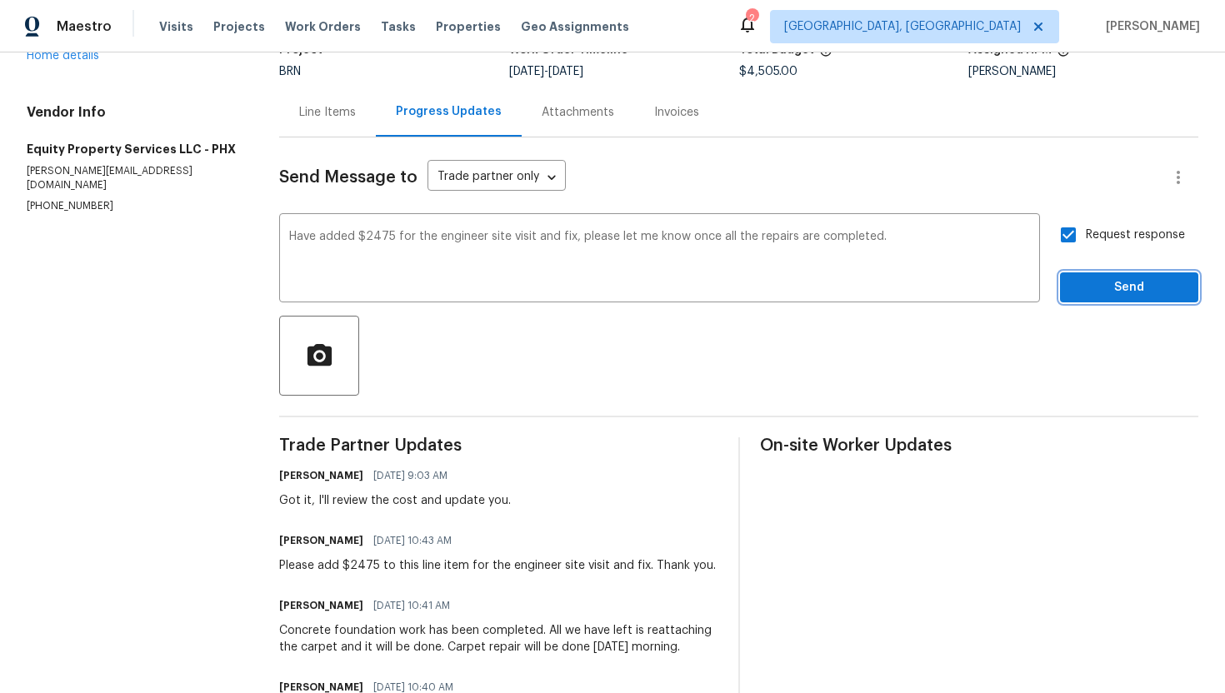
click at [1129, 283] on span "Send" at bounding box center [1129, 288] width 112 height 21
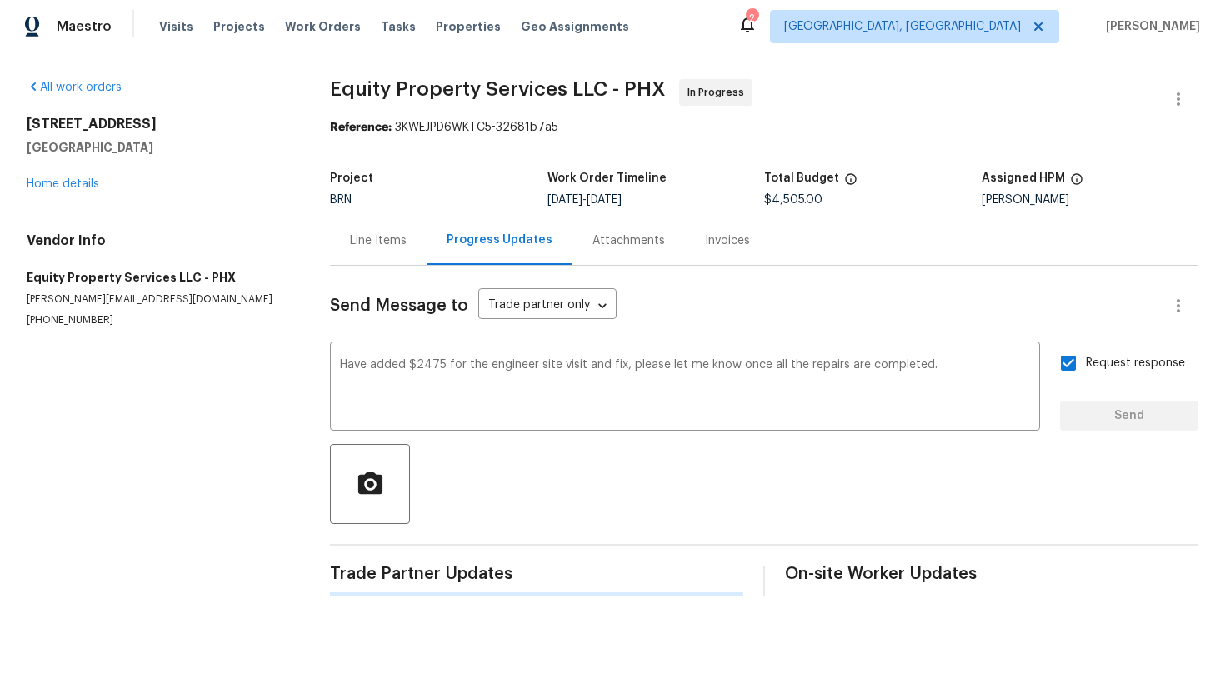
scroll to position [0, 0]
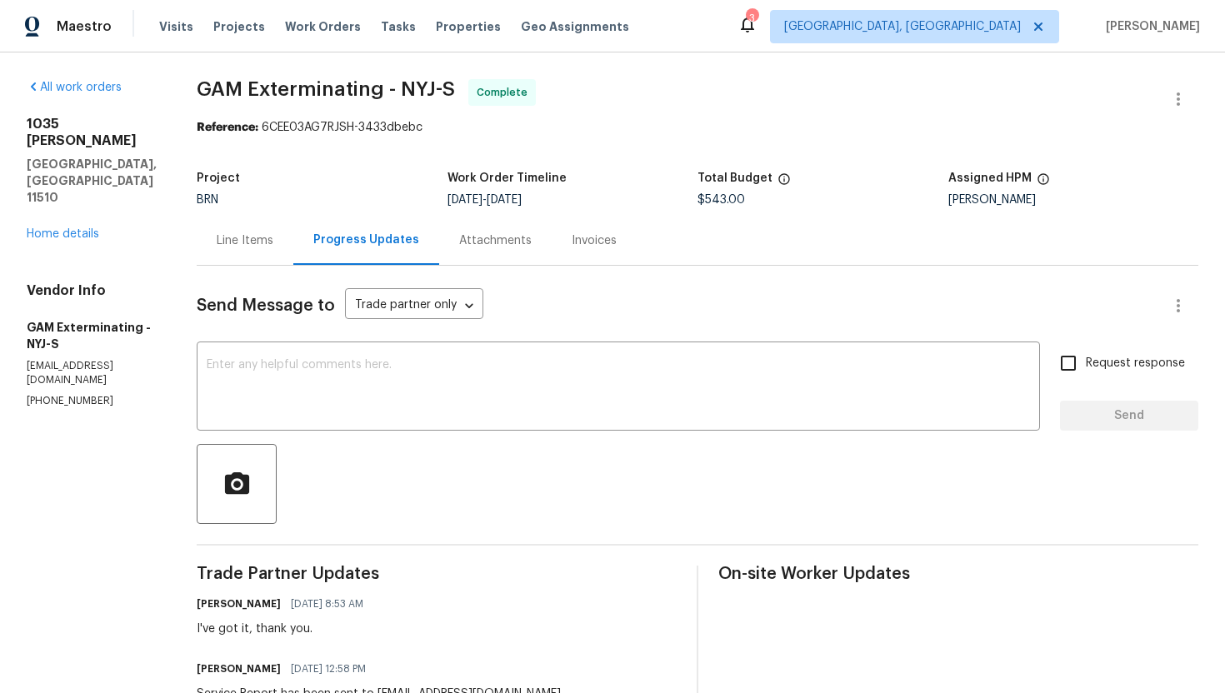
click at [278, 253] on div "Line Items" at bounding box center [245, 240] width 97 height 49
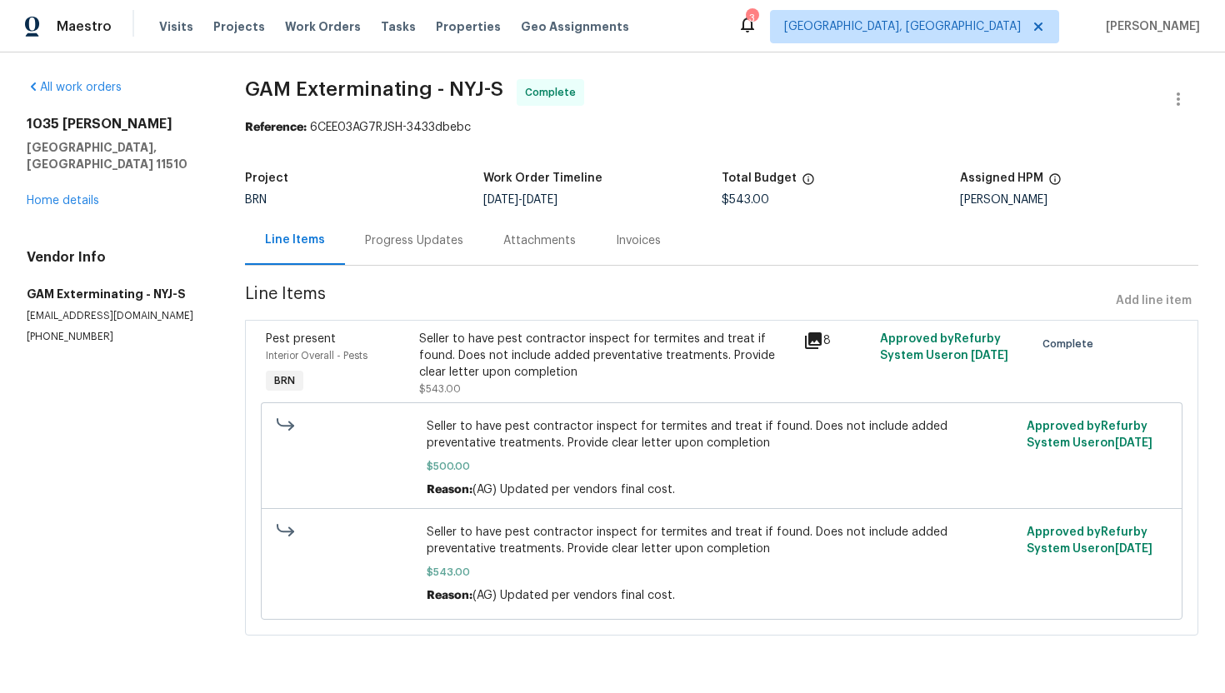
click at [393, 242] on div "Progress Updates" at bounding box center [414, 241] width 98 height 17
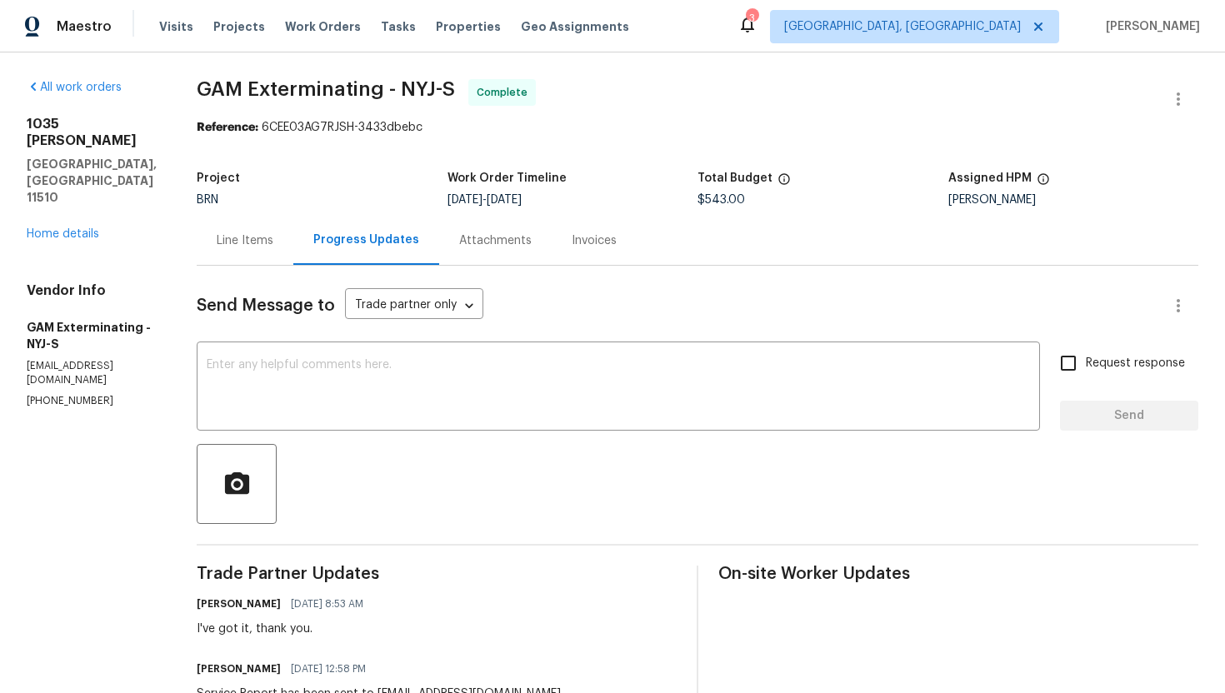
click at [263, 228] on div "Line Items" at bounding box center [245, 240] width 97 height 49
